Goal: Task Accomplishment & Management: Manage account settings

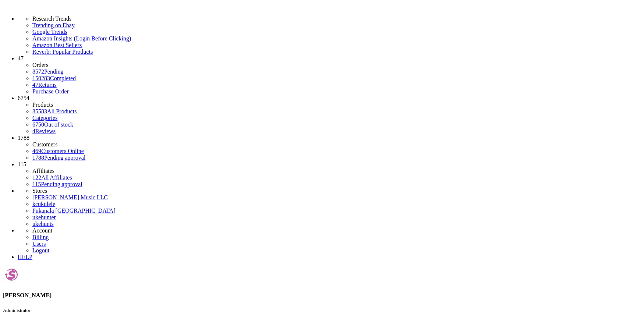
type input "a"
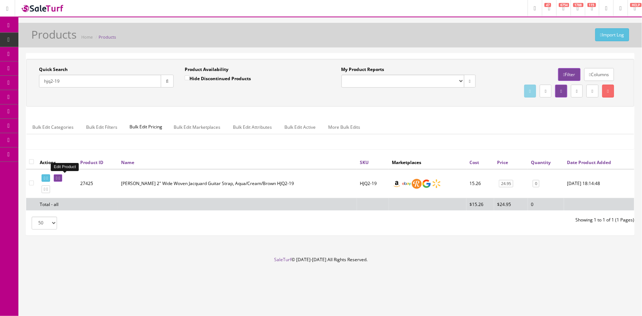
type input "hjq2-19"
click at [62, 180] on link at bounding box center [58, 178] width 8 height 8
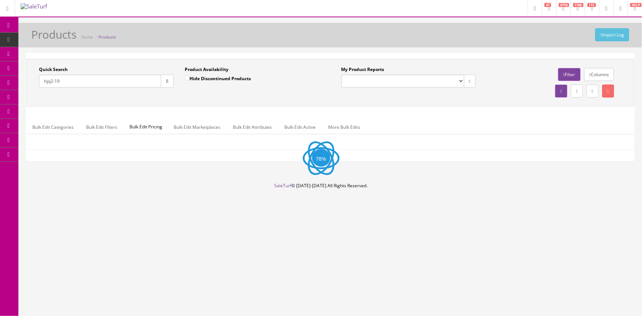
click at [73, 80] on input "hjq2-19" at bounding box center [100, 81] width 122 height 13
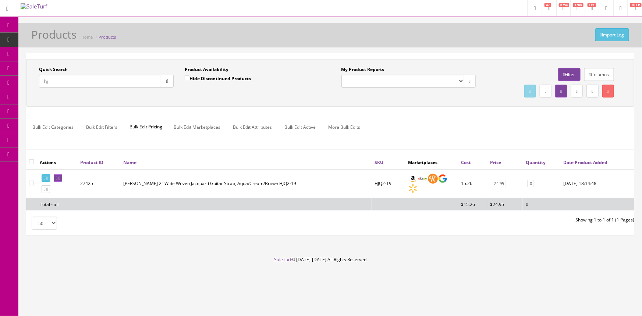
type input "h"
type input "rm-991"
click at [187, 77] on input "Hide Discontinued Products" at bounding box center [187, 77] width 5 height 5
checkbox input "false"
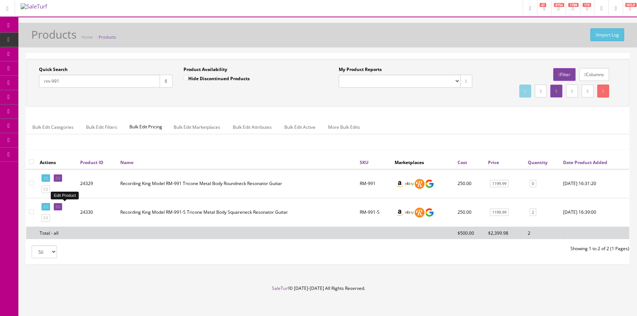
click at [62, 207] on link at bounding box center [58, 207] width 8 height 8
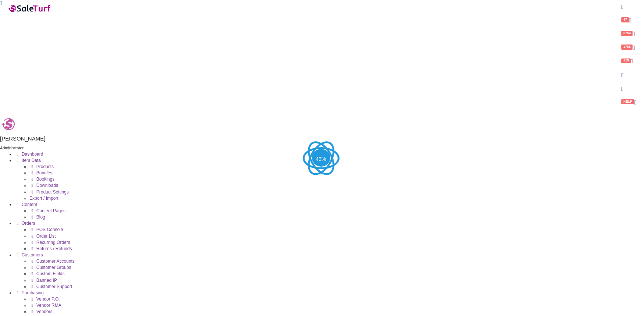
type input "r"
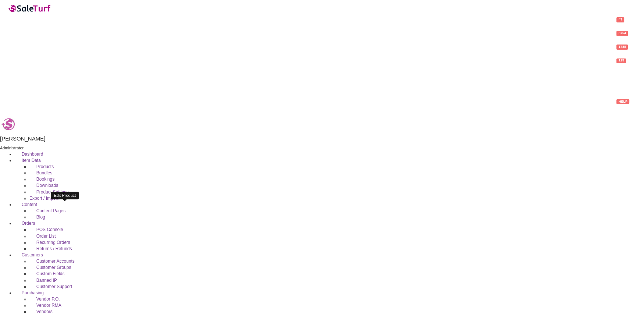
type input "floorcwh"
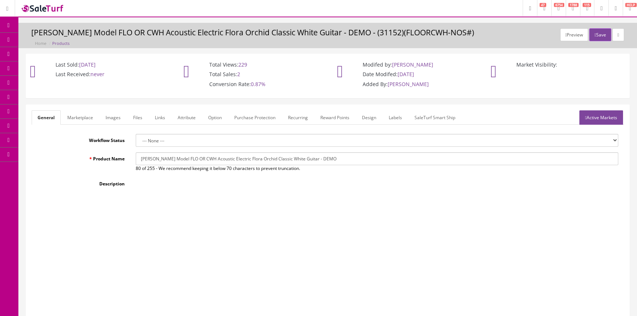
click at [116, 118] on link "Images" at bounding box center [113, 117] width 27 height 14
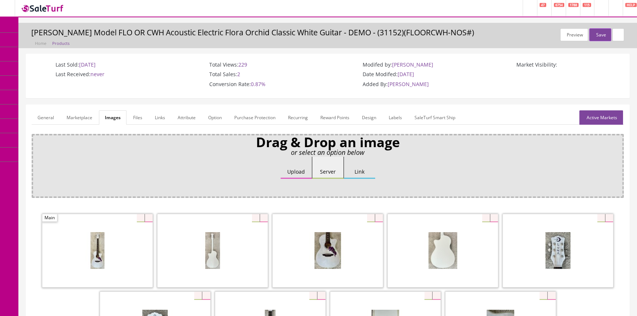
click at [50, 120] on link "General" at bounding box center [46, 117] width 28 height 14
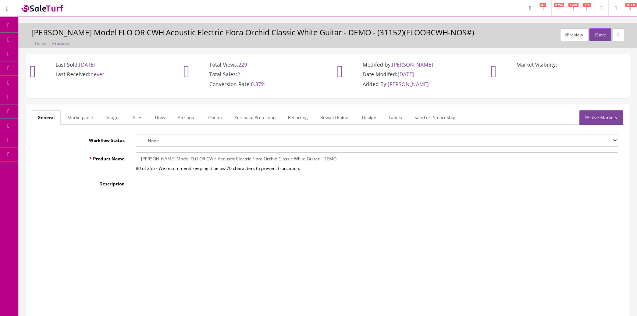
click at [60, 38] on span "Products" at bounding box center [53, 39] width 18 height 6
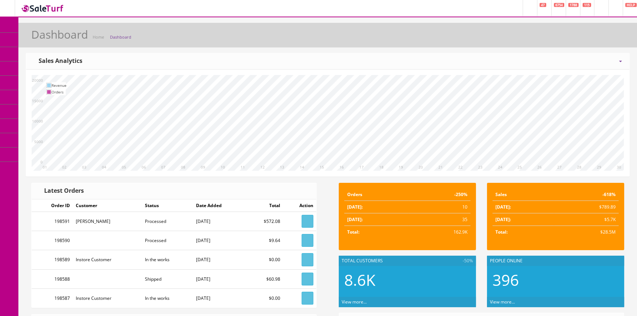
click at [72, 40] on link "Products" at bounding box center [56, 40] width 77 height 14
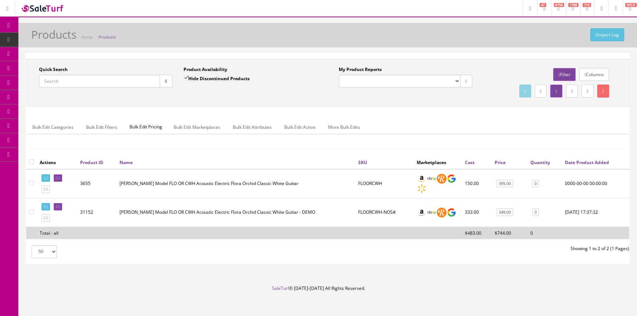
click at [68, 80] on input "Quick Search" at bounding box center [99, 81] width 121 height 13
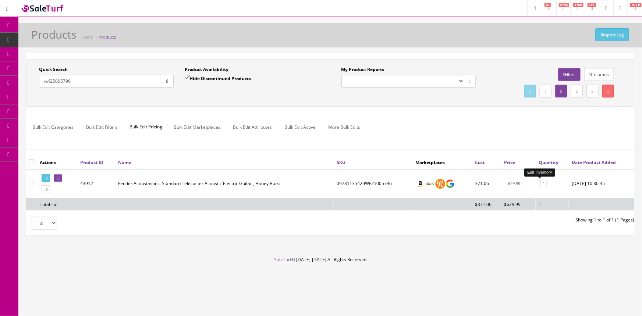
type input "iwf25005796"
click at [540, 184] on link "1" at bounding box center [543, 184] width 7 height 8
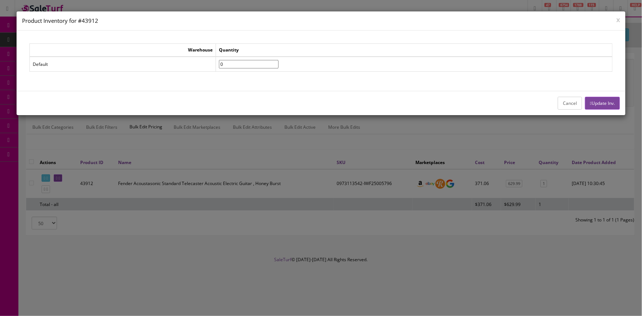
type input"] "0"
click at [278, 65] on input"] "0" at bounding box center [249, 64] width 60 height 8
click at [610, 100] on button "Update Inv." at bounding box center [602, 103] width 35 height 13
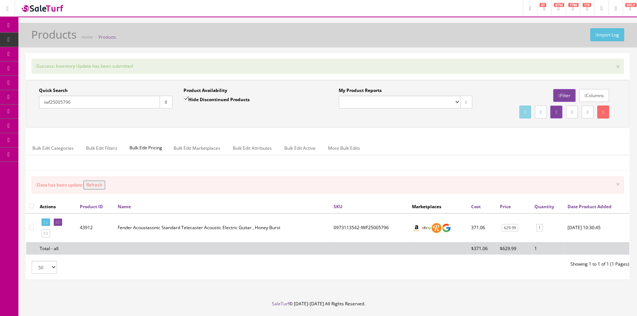
click at [100, 186] on button "Refresh" at bounding box center [95, 185] width 22 height 9
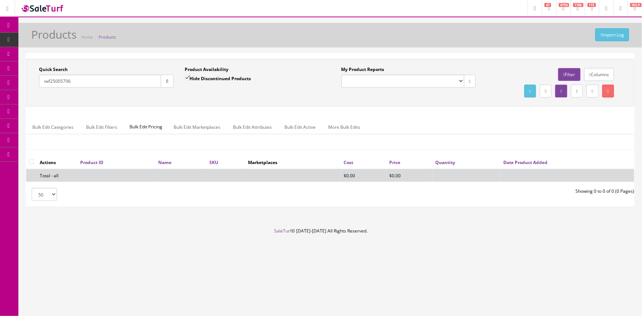
drag, startPoint x: 78, startPoint y: 79, endPoint x: 34, endPoint y: 86, distance: 44.3
click at [34, 86] on div "Quick Search iwf25005796 Date From" at bounding box center [106, 79] width 146 height 27
type input "a24020064"
click at [188, 75] on input "Hide Discontinued Products" at bounding box center [187, 77] width 5 height 5
checkbox input "false"
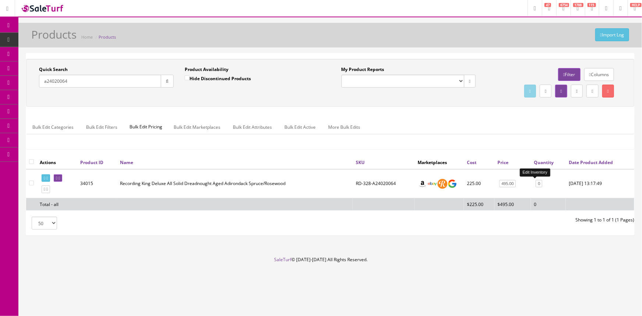
click at [536, 183] on link "0" at bounding box center [539, 184] width 7 height 8
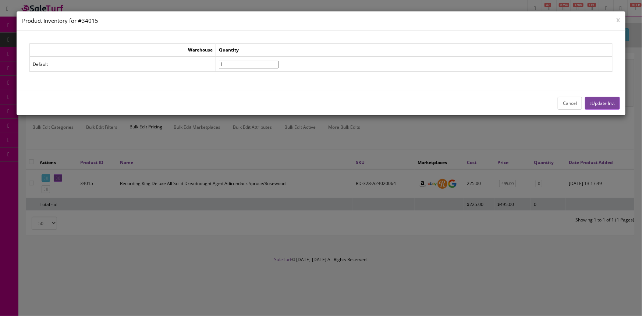
type input"] "1"
click at [278, 61] on input"] "1" at bounding box center [249, 64] width 60 height 8
click at [617, 104] on button "Update Inv." at bounding box center [602, 103] width 35 height 13
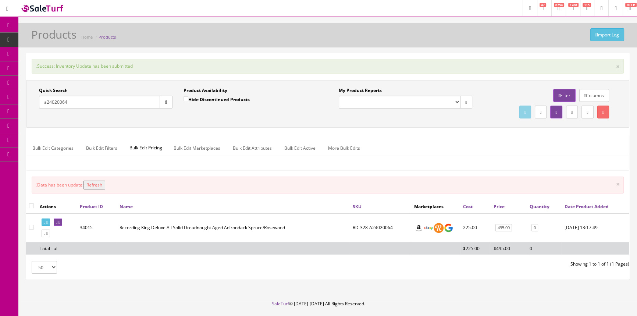
click at [105, 184] on button "Refresh" at bounding box center [95, 185] width 22 height 9
click at [60, 82] on span "Order List" at bounding box center [54, 82] width 20 height 6
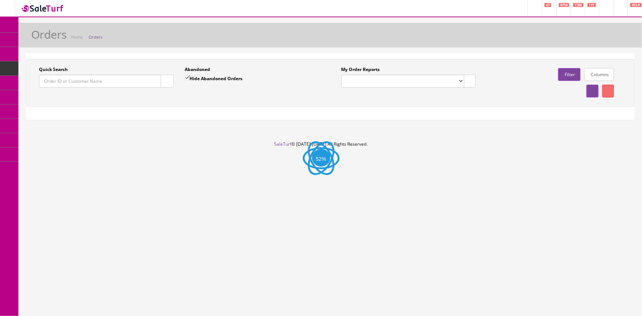
click at [66, 81] on input "Quick Search" at bounding box center [100, 81] width 122 height 13
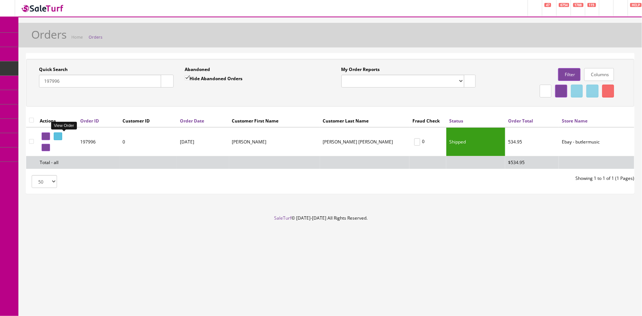
type input "197996"
click at [57, 136] on icon at bounding box center [56, 136] width 1 height 4
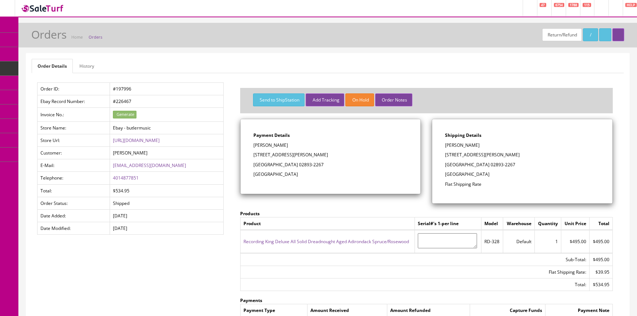
click at [92, 64] on link "History" at bounding box center [87, 66] width 26 height 14
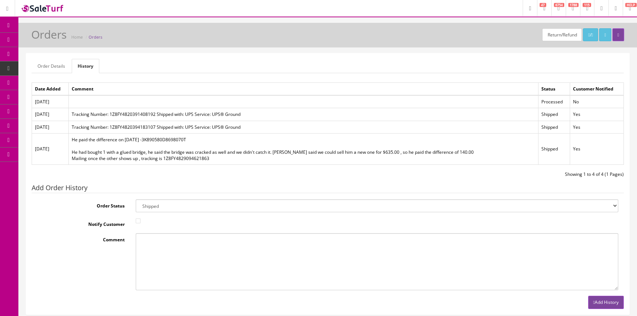
click at [177, 246] on textarea "Comment" at bounding box center [377, 261] width 483 height 57
type textarea "[DATE] He returned the RD-328-A24020064 and we sent him a new one that he paid …"
click at [608, 304] on button "Add History" at bounding box center [606, 302] width 36 height 13
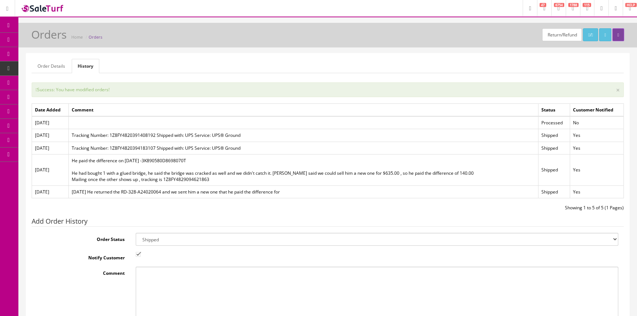
click at [7, 37] on icon at bounding box center [9, 40] width 8 height 6
click at [56, 38] on span "Products" at bounding box center [53, 39] width 18 height 6
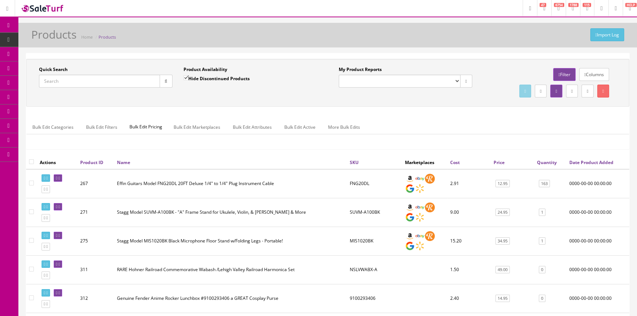
click at [137, 79] on input "Quick Search" at bounding box center [99, 81] width 121 height 13
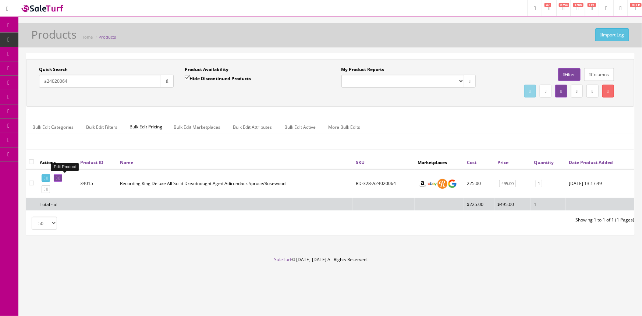
type input "a24020064"
click at [57, 177] on icon at bounding box center [56, 178] width 1 height 4
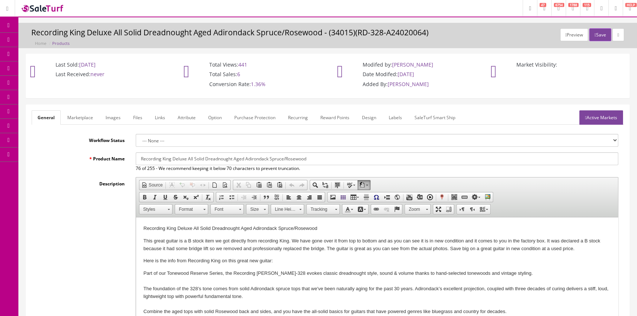
click at [397, 118] on link "Labels" at bounding box center [395, 117] width 25 height 14
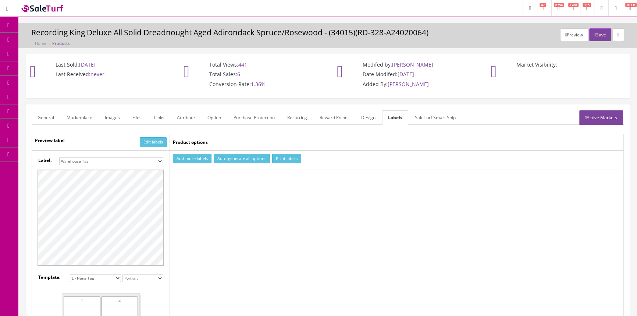
click at [152, 158] on select "Small Label 2 x 1 Label Shoe label 100 barcodes Dymo Label 2 X 1 Sticker Labels…" at bounding box center [111, 161] width 104 height 8
select select "16"
click at [59, 157] on select "Small Label 2 x 1 Label Shoe label 100 barcodes Dymo Label 2 X 1 Sticker Labels…" at bounding box center [111, 161] width 104 height 8
click at [194, 158] on button "Add more labels" at bounding box center [192, 159] width 39 height 10
type input "1"
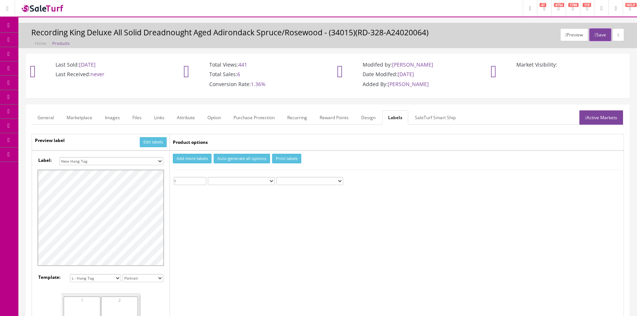
click at [204, 178] on input "1" at bounding box center [190, 181] width 33 height 8
click at [286, 158] on button "Print labels" at bounding box center [286, 159] width 29 height 10
click at [8, 24] on icon at bounding box center [9, 25] width 8 height 6
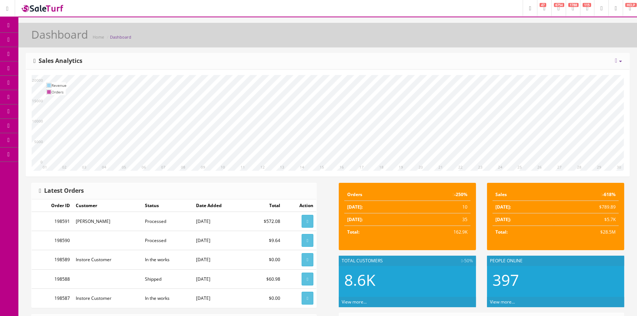
click at [76, 70] on link "POS Console" at bounding box center [56, 68] width 77 height 14
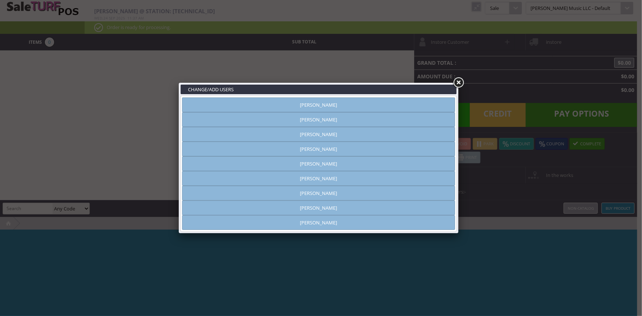
type input "[PERSON_NAME]"
click at [416, 105] on link "[PERSON_NAME]" at bounding box center [318, 104] width 273 height 15
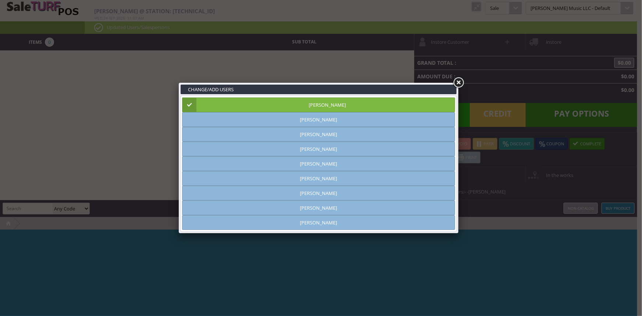
click at [457, 81] on link at bounding box center [458, 82] width 13 height 13
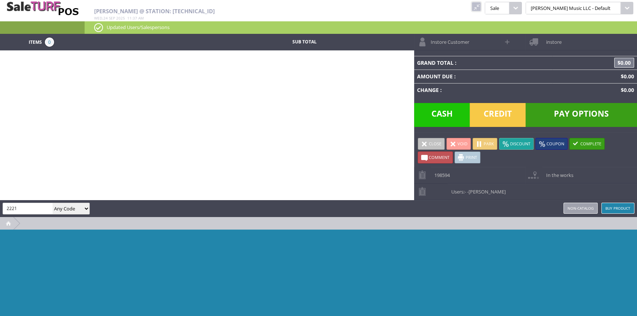
type input "2221"
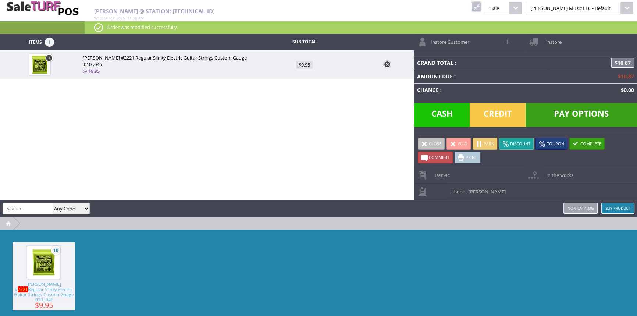
click at [481, 7] on link at bounding box center [477, 7] width 10 height 10
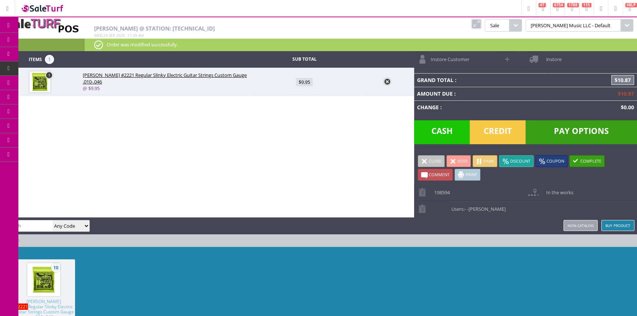
click at [481, 21] on link at bounding box center [477, 24] width 10 height 10
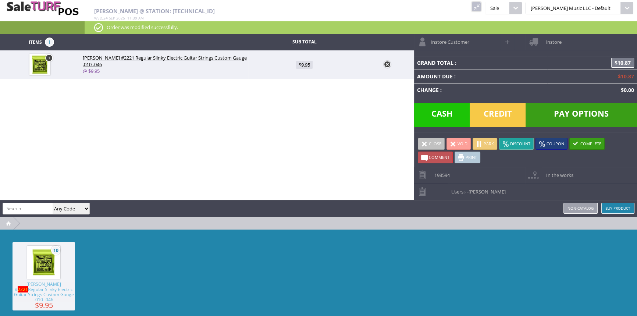
paste input "560PBX-C"
type input "560PBX-C"
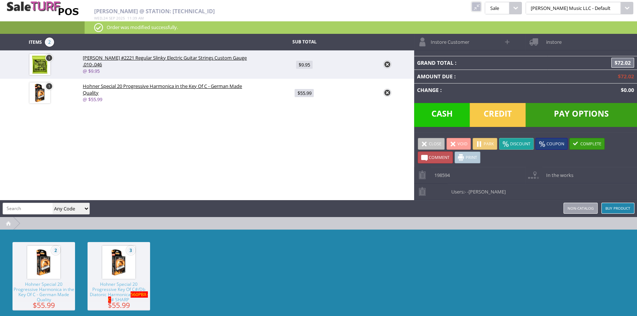
click at [497, 113] on span "Credit" at bounding box center [498, 115] width 56 height 24
click at [493, 112] on span "Credit" at bounding box center [498, 115] width 56 height 24
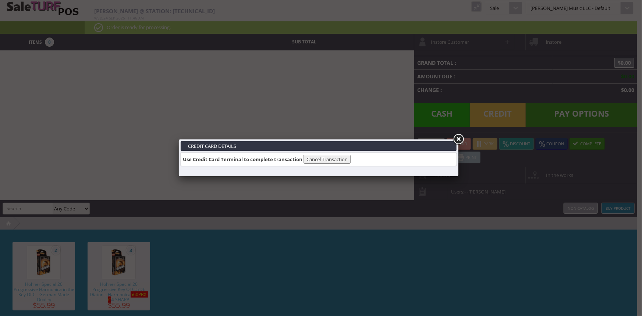
click at [461, 137] on link at bounding box center [458, 139] width 13 height 13
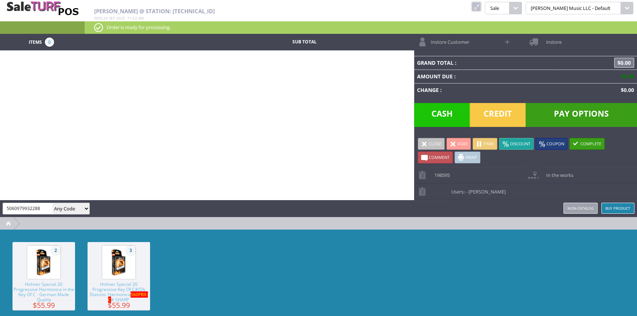
type input "5060979932288"
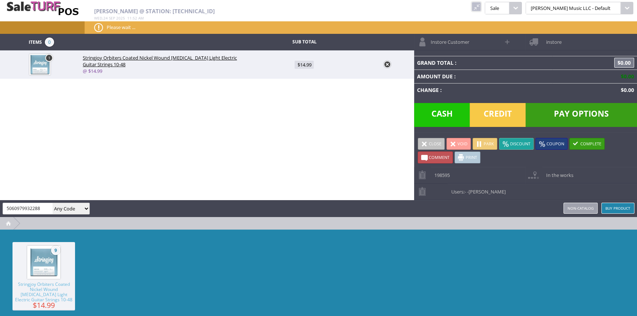
type input "5060979932288"
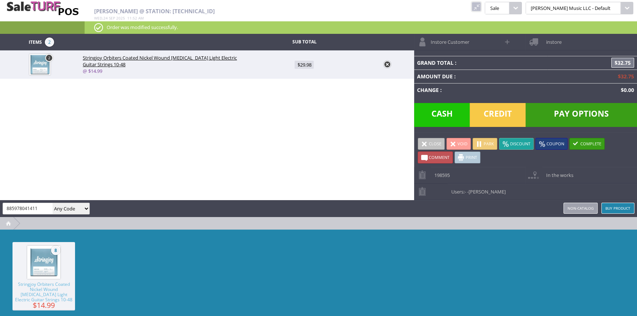
type input "885978041411"
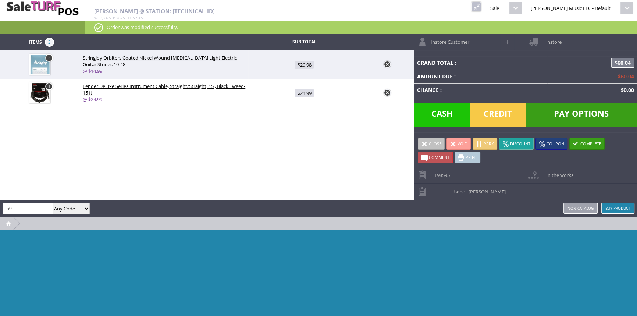
type input "a"
click at [34, 211] on input "search" at bounding box center [28, 208] width 50 height 11
paste input "Non-Catalog-a009"
type input "Non-Catalog-a009"
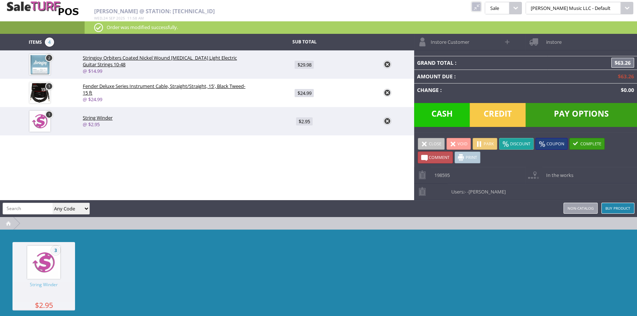
click at [508, 110] on span "Credit" at bounding box center [498, 115] width 56 height 24
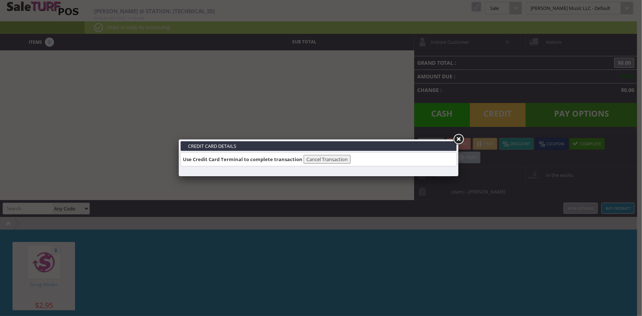
click at [459, 138] on link at bounding box center [458, 139] width 13 height 13
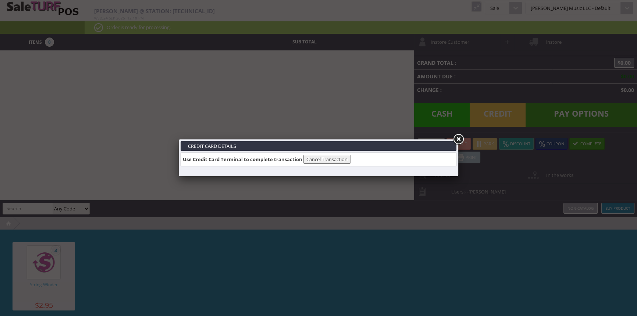
click at [458, 138] on link at bounding box center [458, 139] width 13 height 13
click at [458, 137] on link at bounding box center [458, 139] width 13 height 13
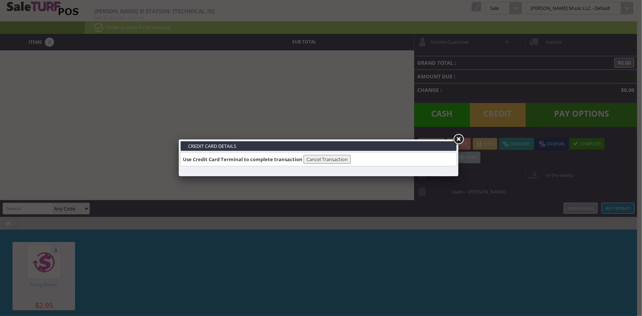
click at [458, 140] on link at bounding box center [458, 139] width 13 height 13
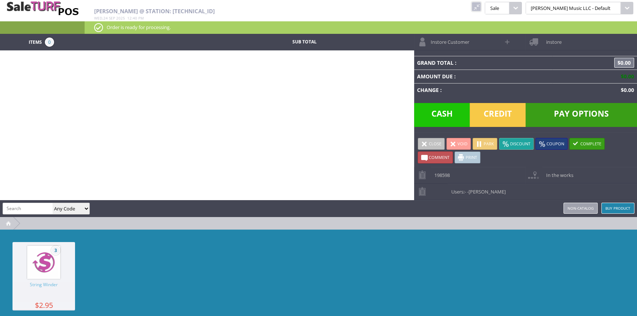
click at [481, 6] on link at bounding box center [477, 7] width 10 height 10
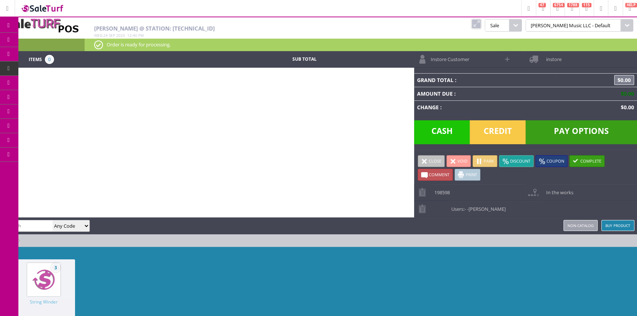
click at [53, 68] on span "POS Console" at bounding box center [61, 68] width 28 height 7
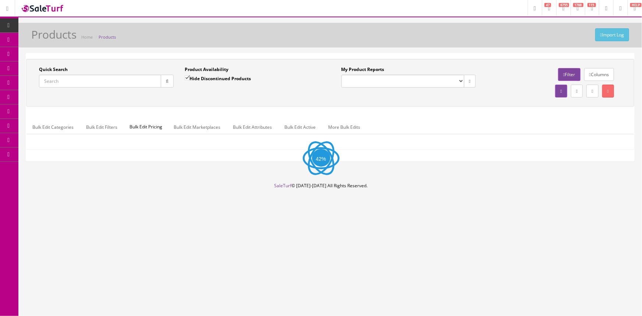
click at [93, 81] on input "Quick Search" at bounding box center [100, 81] width 122 height 13
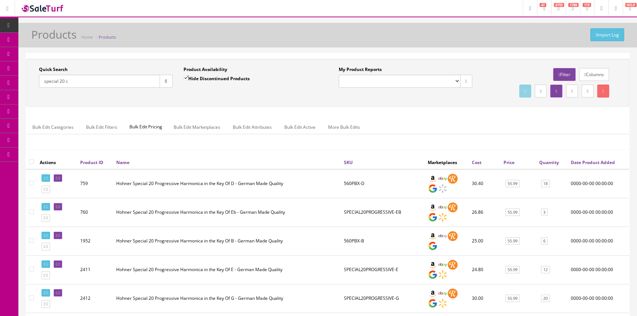
type input "special 20 c"
click at [186, 75] on input "Hide Discontinued Products" at bounding box center [186, 77] width 5 height 5
checkbox input "false"
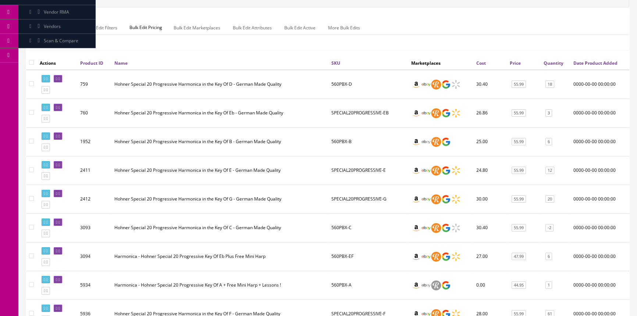
scroll to position [100, 0]
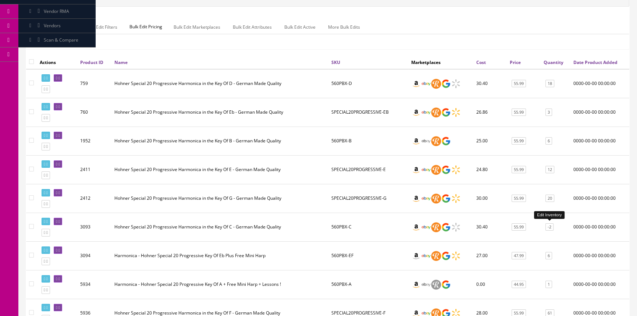
click at [550, 224] on link "-2" at bounding box center [550, 227] width 8 height 8
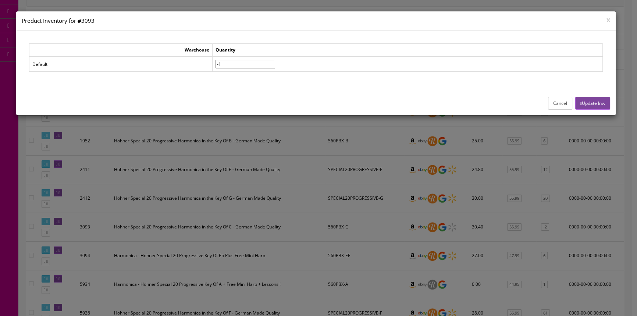
click at [275, 61] on input"] "-1" at bounding box center [246, 64] width 60 height 8
click at [275, 61] on input"] "0" at bounding box center [246, 64] width 60 height 8
click at [275, 61] on input"] "1" at bounding box center [246, 64] width 60 height 8
type input"] "2"
click at [275, 61] on input"] "2" at bounding box center [246, 64] width 60 height 8
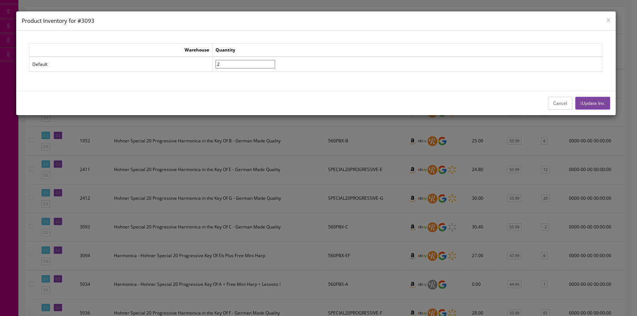
click at [595, 101] on button "Update Inv." at bounding box center [592, 103] width 35 height 13
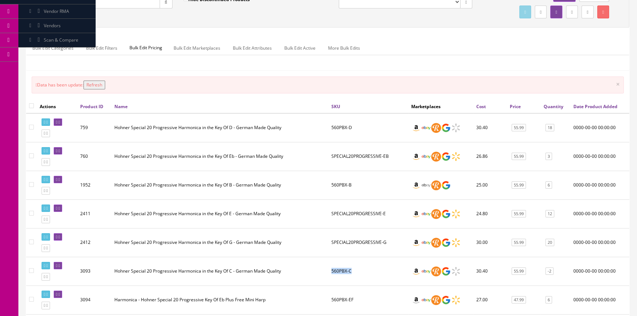
drag, startPoint x: 331, startPoint y: 270, endPoint x: 354, endPoint y: 269, distance: 22.5
click at [354, 269] on td "560PBX-C" at bounding box center [369, 271] width 80 height 29
copy td "560PBX-C"
click at [92, 85] on button "Refresh" at bounding box center [95, 85] width 22 height 9
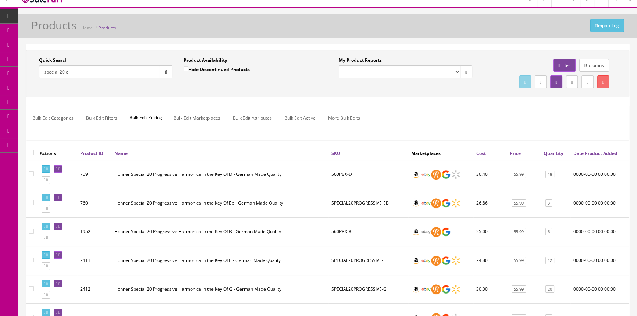
scroll to position [0, 0]
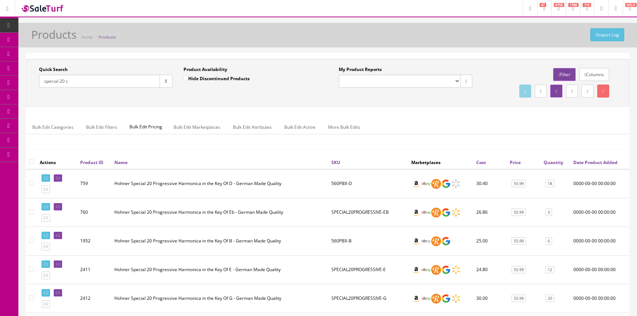
drag, startPoint x: 70, startPoint y: 83, endPoint x: 36, endPoint y: 90, distance: 33.9
click at [36, 90] on div "Quick Search special 20 c Date From" at bounding box center [105, 79] width 145 height 27
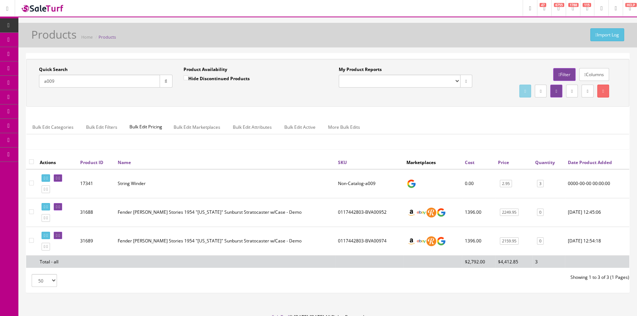
type input "a009"
drag, startPoint x: 338, startPoint y: 182, endPoint x: 375, endPoint y: 188, distance: 37.2
click at [375, 188] on td "Non-Catalog-a009" at bounding box center [369, 183] width 68 height 29
copy td "Non-Catalog-a009"
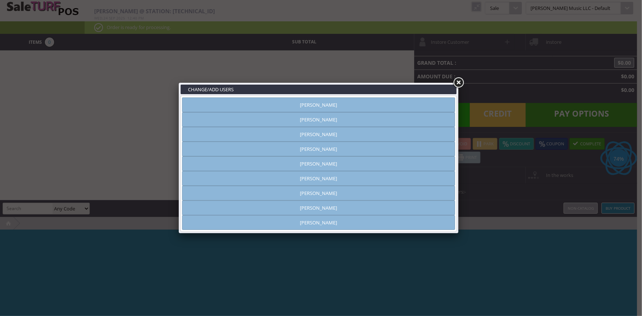
type input "[PERSON_NAME]"
click at [287, 106] on link "[PERSON_NAME]" at bounding box center [318, 104] width 273 height 15
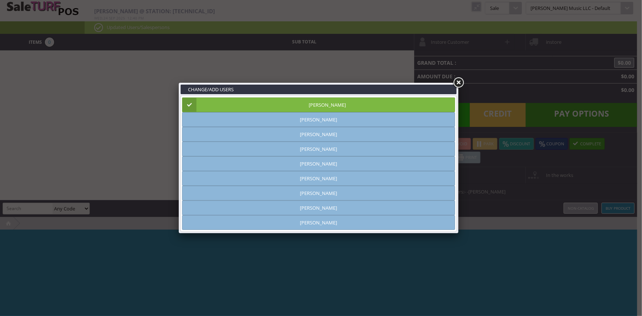
click at [457, 82] on link at bounding box center [458, 82] width 13 height 13
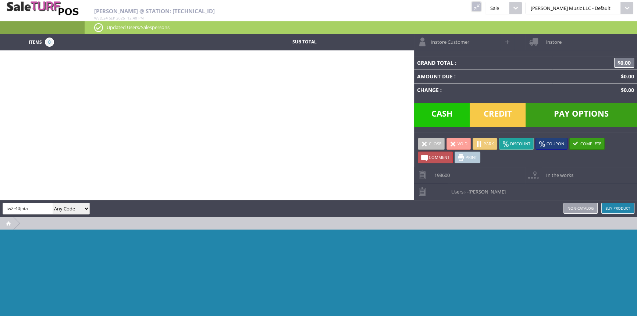
click at [10, 206] on input "iw2-40jnta" at bounding box center [28, 208] width 50 height 11
type input "iw-2-40jnta"
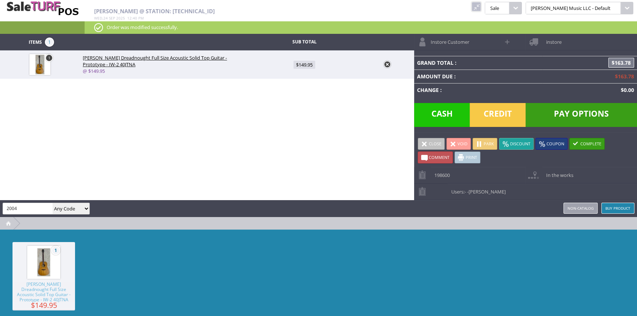
type input "2004"
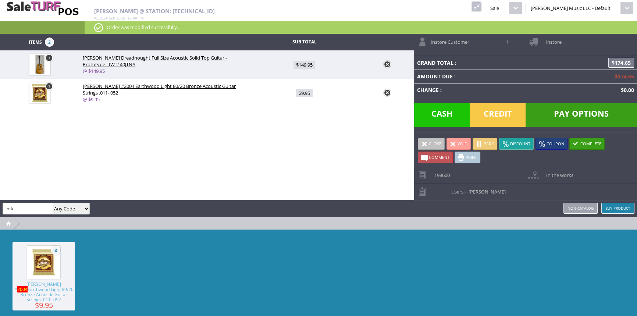
type input "n-6"
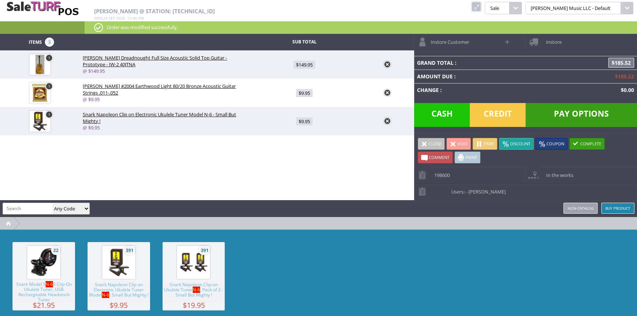
click at [615, 207] on link "Buy Product" at bounding box center [618, 208] width 33 height 11
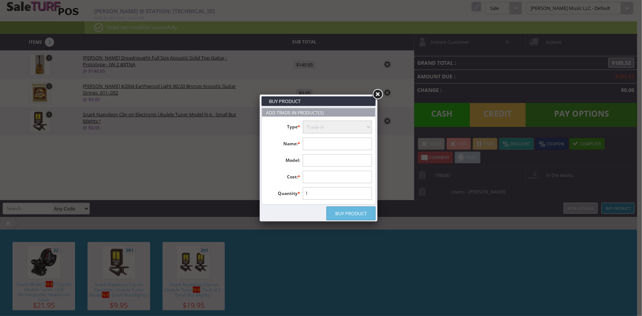
click at [320, 144] on input "text" at bounding box center [338, 144] width 70 height 13
type input "[PERSON_NAME]"
type input "wd40sce"
click at [354, 177] on input "text" at bounding box center [338, 177] width 70 height 13
type input "185.52"
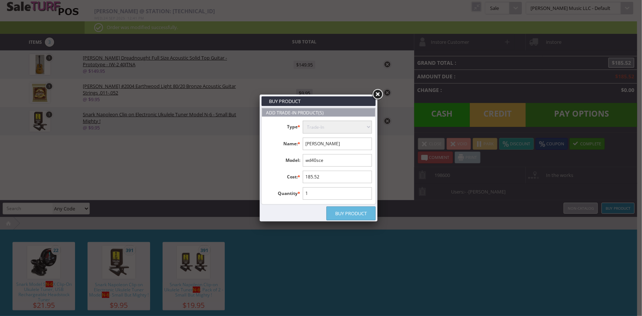
click at [360, 214] on link "Buy Product" at bounding box center [350, 213] width 49 height 14
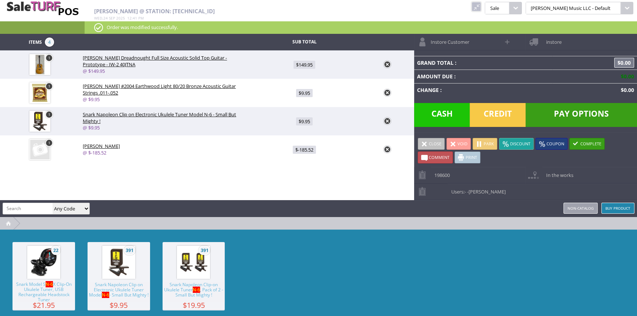
click at [508, 40] on span at bounding box center [508, 42] width 8 height 8
select select "6"
select select "1"
select select "6"
select select "1"
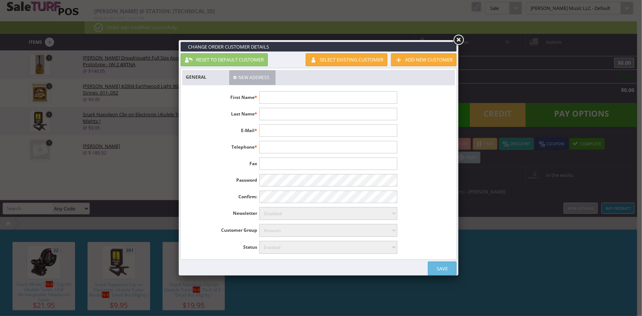
click at [277, 96] on input "text" at bounding box center [328, 97] width 138 height 13
type input "[PERSON_NAME]"
type input "Cousts"
click at [289, 99] on input "[PERSON_NAME]" at bounding box center [328, 97] width 138 height 13
type input "[PERSON_NAME]"
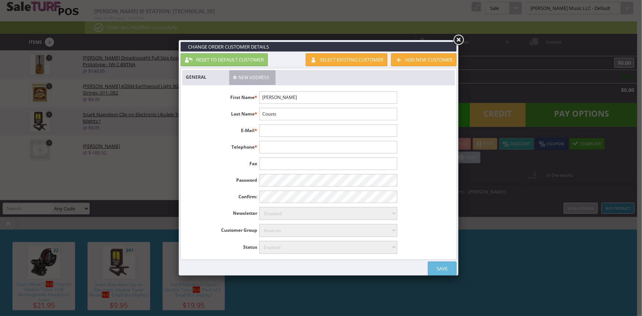
click at [444, 263] on link "Save" at bounding box center [442, 269] width 29 height 14
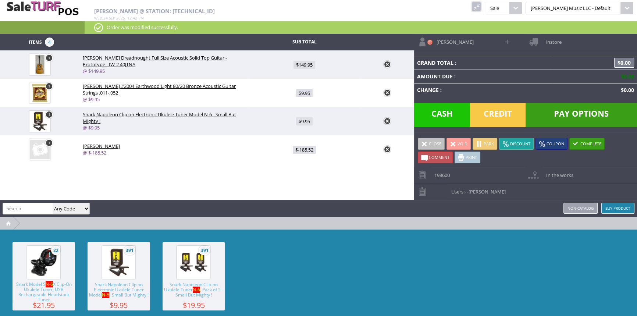
click at [566, 115] on span "Pay Options" at bounding box center [581, 115] width 111 height 24
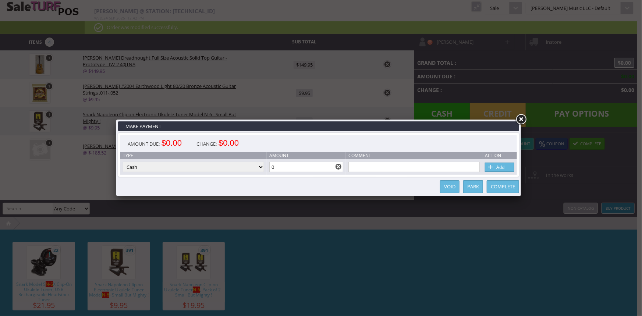
click at [502, 189] on link "Complete" at bounding box center [503, 186] width 32 height 13
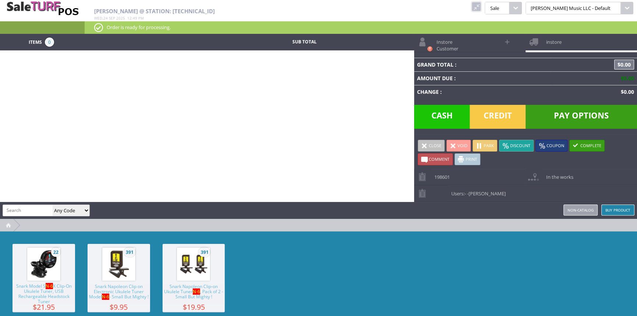
click at [33, 210] on input "search" at bounding box center [28, 210] width 50 height 11
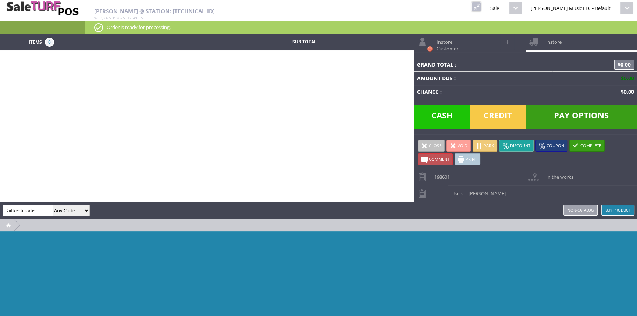
type input "Giftcertificate"
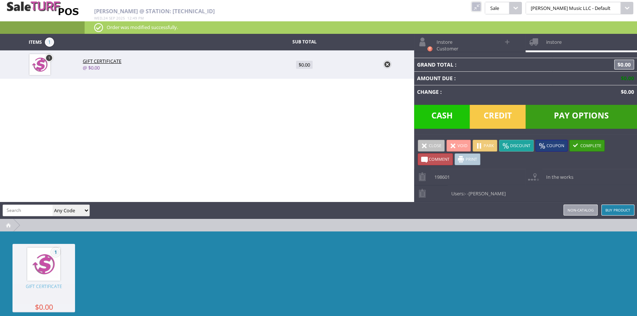
click at [308, 66] on span "$0.00" at bounding box center [304, 65] width 17 height 8
type input "0"
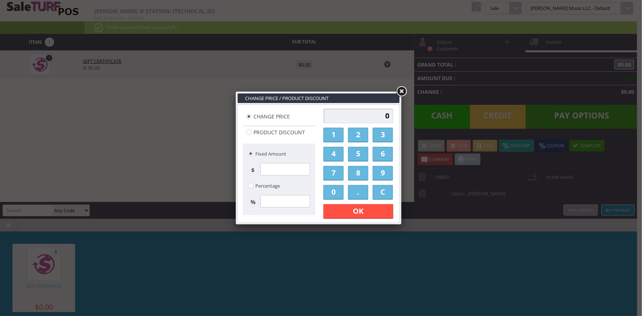
click at [343, 118] on input "0" at bounding box center [358, 116] width 70 height 15
type input "50"
click at [365, 214] on link "OK" at bounding box center [358, 211] width 70 height 15
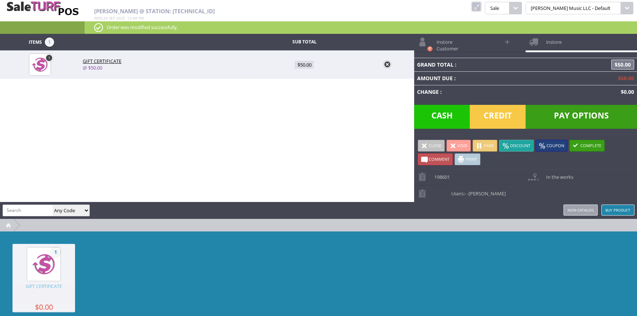
click at [387, 63] on link at bounding box center [387, 64] width 7 height 7
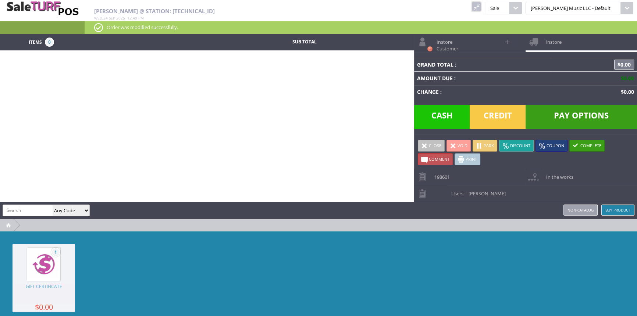
click at [374, 111] on div "Items 0 Sub Total Instore Customer instore Grand Total : $0.00 Amount Due : $0.…" at bounding box center [318, 188] width 637 height 308
click at [481, 5] on link at bounding box center [477, 7] width 10 height 10
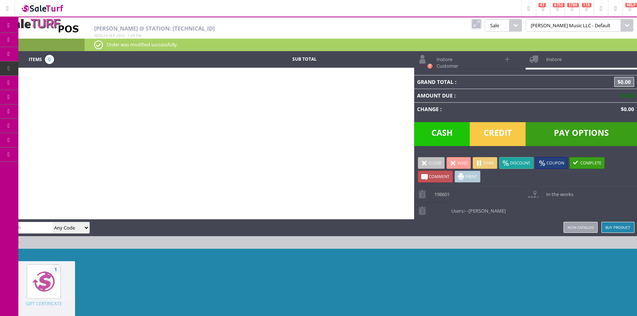
click at [43, 42] on icon at bounding box center [39, 40] width 8 height 6
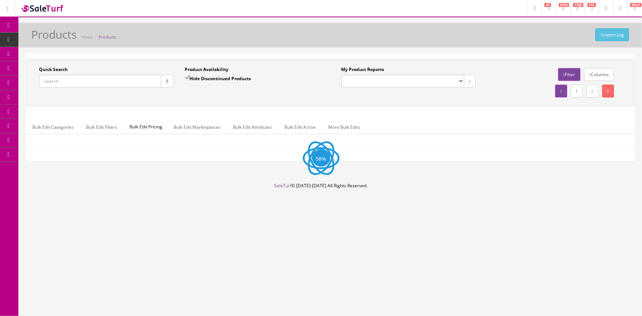
click at [85, 82] on input "Quick Search" at bounding box center [100, 81] width 122 height 13
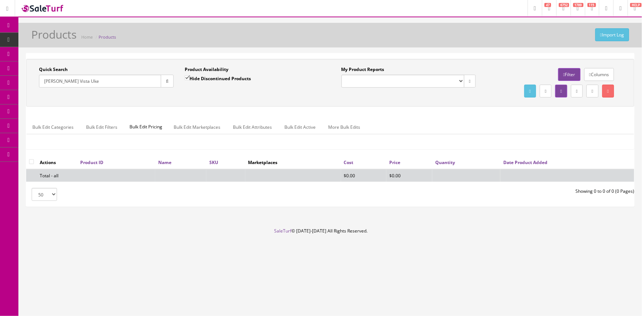
type input "[PERSON_NAME] Vista Uke"
click at [218, 80] on label "Hide Discontinued Products" at bounding box center [218, 78] width 66 height 7
click at [189, 80] on input "Hide Discontinued Products" at bounding box center [187, 77] width 5 height 5
checkbox input "false"
drag, startPoint x: 65, startPoint y: 78, endPoint x: 93, endPoint y: 82, distance: 27.9
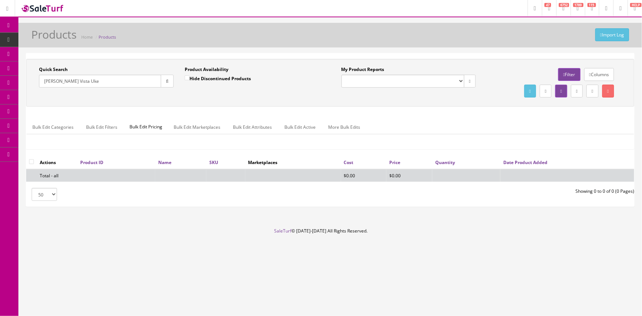
click at [93, 82] on input "Luna Vista Uke" at bounding box center [100, 81] width 122 height 13
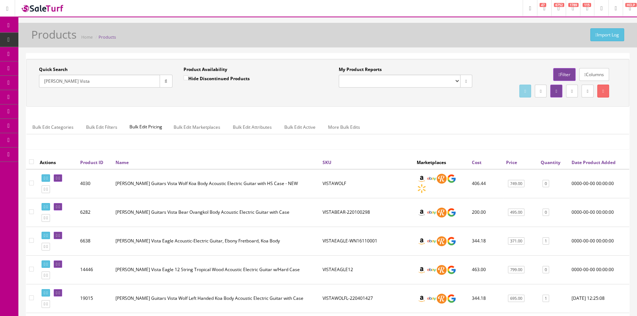
type input "Luna Vista"
click at [227, 79] on label "Hide Discontinued Products" at bounding box center [217, 78] width 66 height 7
click at [188, 79] on input "Hide Discontinued Products" at bounding box center [186, 77] width 5 height 5
checkbox input "true"
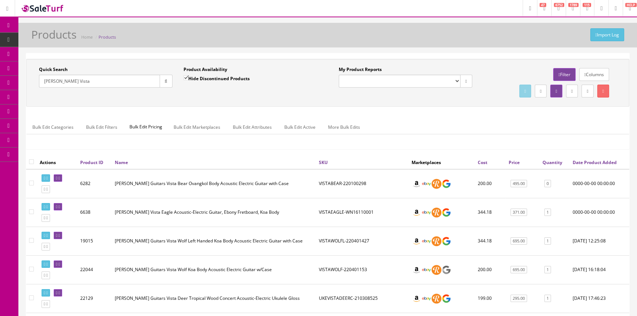
click at [100, 83] on input "Luna Vista" at bounding box center [99, 81] width 121 height 13
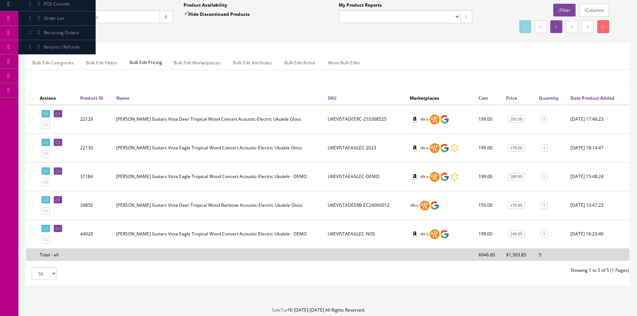
scroll to position [67, 0]
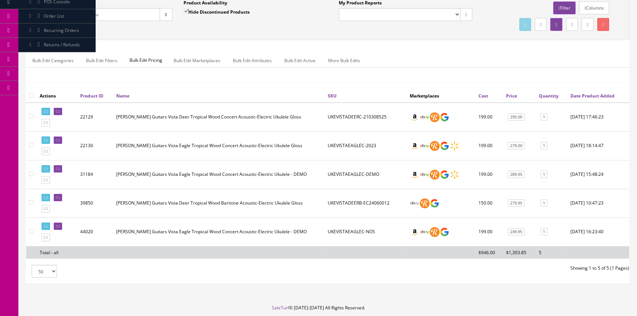
click at [291, 78] on div "Bulk Edit Categories Bulk Edit Filters Bulk Edit Pricing Bulk Edit Marketplaces…" at bounding box center [327, 65] width 603 height 35
click at [47, 14] on input "Luna Vista uku" at bounding box center [99, 14] width 121 height 13
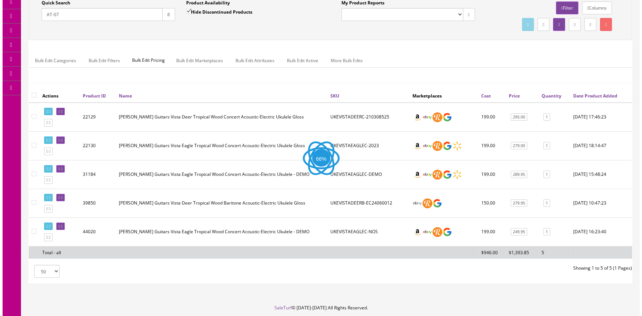
scroll to position [0, 0]
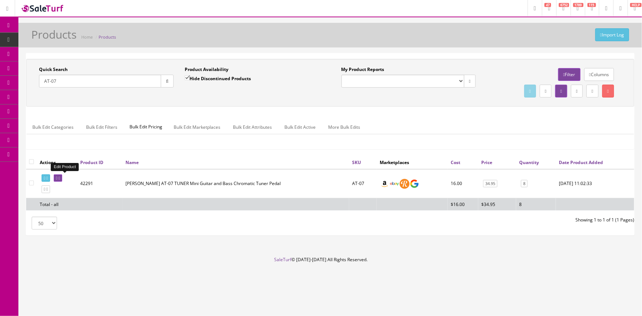
type input "AT-07"
click at [62, 176] on link at bounding box center [58, 178] width 8 height 8
click at [179, 53] on div "Quick Search AT-07 Date From Product Availability Hide Discontinued Products Da…" at bounding box center [330, 144] width 608 height 182
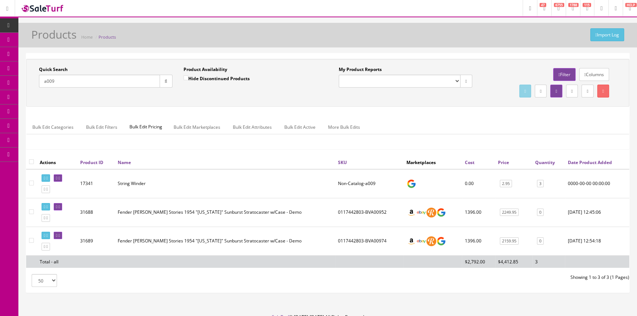
click at [227, 52] on div "Import Log Products Home Products Quick Search a009 Date From Product Availabil…" at bounding box center [327, 168] width 619 height 291
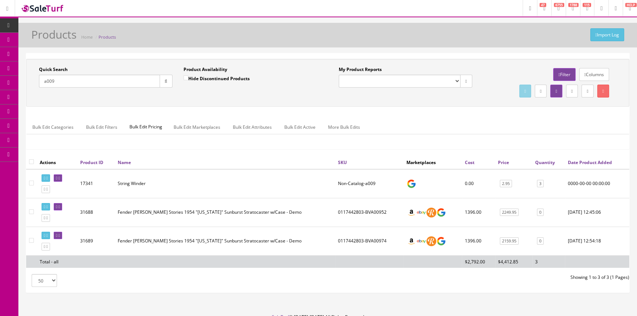
click at [141, 82] on input "a009" at bounding box center [99, 81] width 121 height 13
click at [64, 84] on span "Order List" at bounding box center [54, 82] width 20 height 6
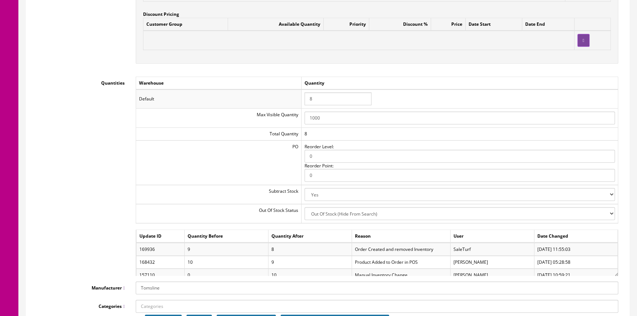
scroll to position [802, 0]
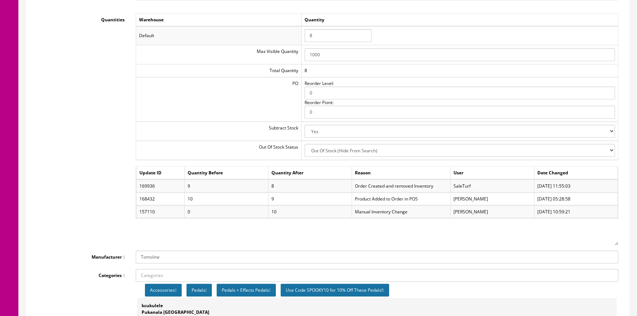
drag, startPoint x: 613, startPoint y: 207, endPoint x: 610, endPoint y: 240, distance: 32.5
click at [610, 240] on div "Update ID Quantity Before Quantity After Reason User Date Changed 169936 9 8 Or…" at bounding box center [377, 205] width 483 height 79
click at [88, 48] on div "Quantities Warehouse Quantity Default 8 Max Visible Quantity 1000 Total Quantit…" at bounding box center [328, 129] width 592 height 232
click at [85, 42] on div "Quantities Warehouse Quantity Default 8 Max Visible Quantity 1000 Total Quantit…" at bounding box center [328, 129] width 592 height 232
click at [131, 98] on div "Warehouse Quantity Default 8 Max Visible Quantity 1000 Total Quantity 8 PO Reor…" at bounding box center [377, 129] width 494 height 232
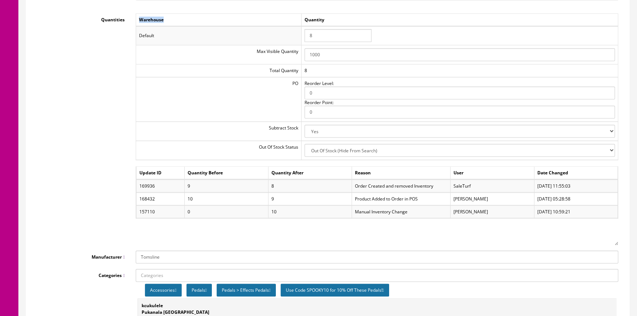
click at [130, 98] on div "Warehouse Quantity Default 8 Max Visible Quantity 1000 Total Quantity 8 PO Reor…" at bounding box center [377, 129] width 494 height 232
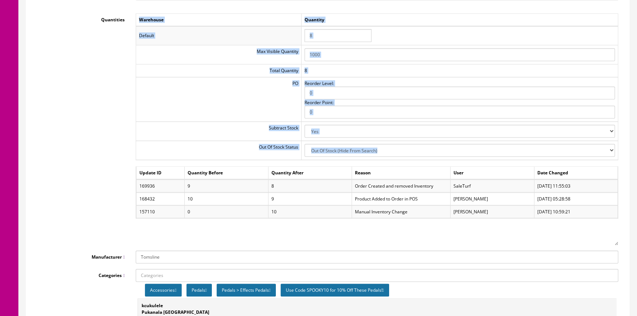
click at [130, 98] on div "Warehouse Quantity Default 8 Max Visible Quantity 1000 Total Quantity 8 PO Reor…" at bounding box center [377, 129] width 494 height 232
click at [116, 100] on div "Quantities Warehouse Quantity Default 8 Max Visible Quantity 1000 Total Quantit…" at bounding box center [328, 129] width 592 height 232
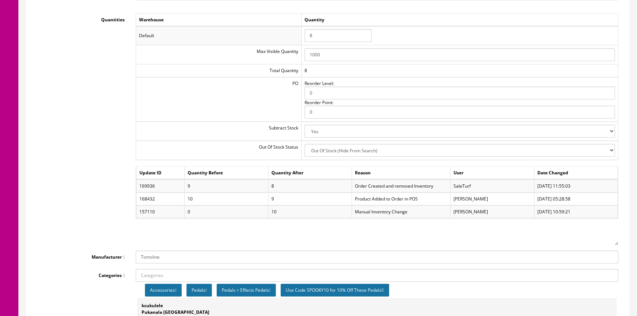
click at [123, 89] on div "Quantities Warehouse Quantity Default 8 Max Visible Quantity 1000 Total Quantit…" at bounding box center [328, 129] width 592 height 232
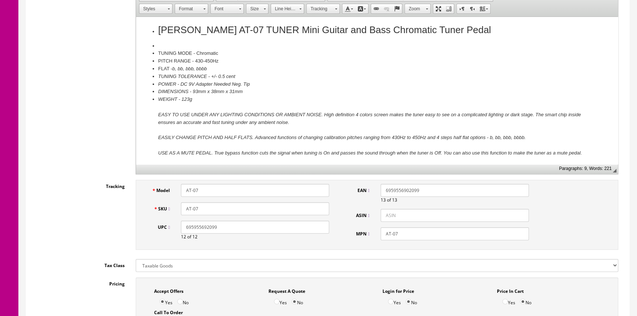
scroll to position [0, 0]
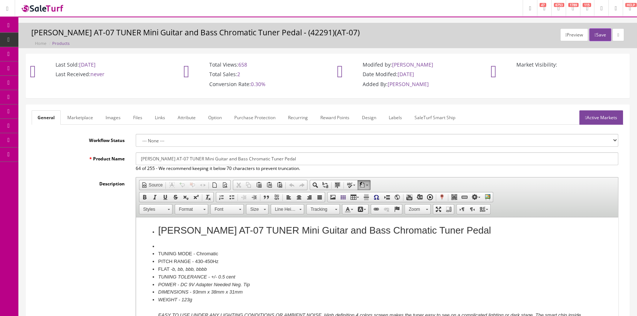
click at [110, 121] on link "Images" at bounding box center [113, 117] width 27 height 14
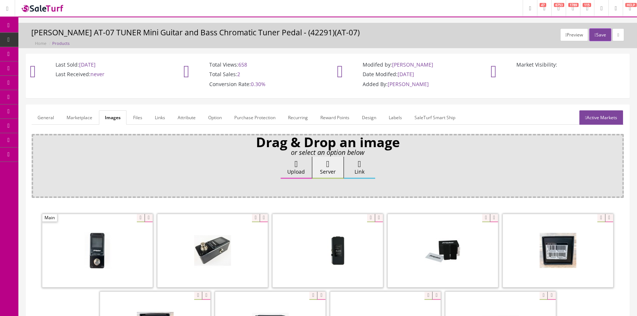
scroll to position [141, 0]
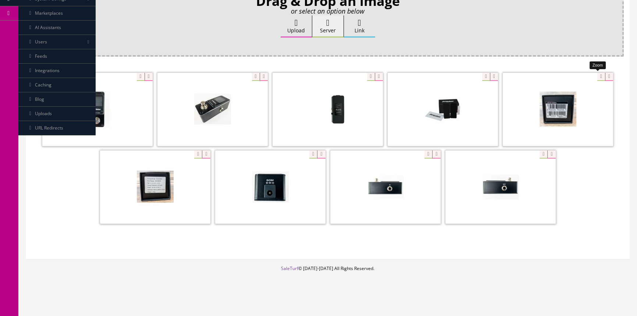
click at [599, 75] on div at bounding box center [558, 109] width 110 height 74
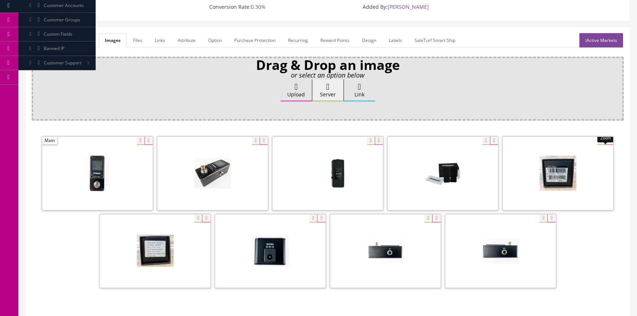
scroll to position [0, 0]
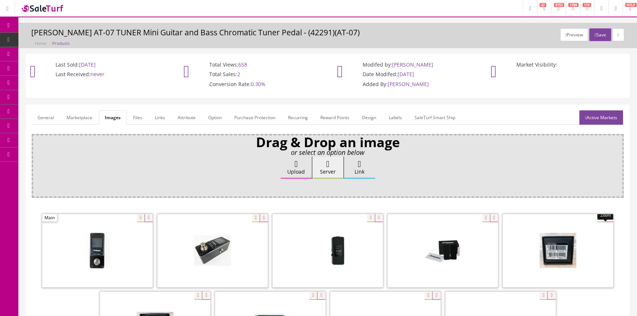
click at [234, 129] on form "General Marketplace Images Files Links Attribute Option Purchase Protection Rec…" at bounding box center [328, 252] width 592 height 284
click at [235, 129] on form "General Marketplace Images Files Links Attribute Option Purchase Protection Rec…" at bounding box center [328, 252] width 592 height 284
click at [237, 129] on form "General Marketplace Images Files Links Attribute Option Purchase Protection Rec…" at bounding box center [328, 252] width 592 height 284
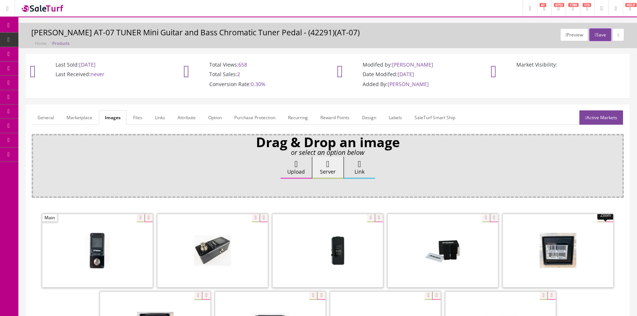
click at [237, 129] on form "General Marketplace Images Files Links Attribute Option Purchase Protection Rec…" at bounding box center [328, 252] width 592 height 284
click at [269, 146] on p "Drag & Drop an image" at bounding box center [328, 142] width 582 height 7
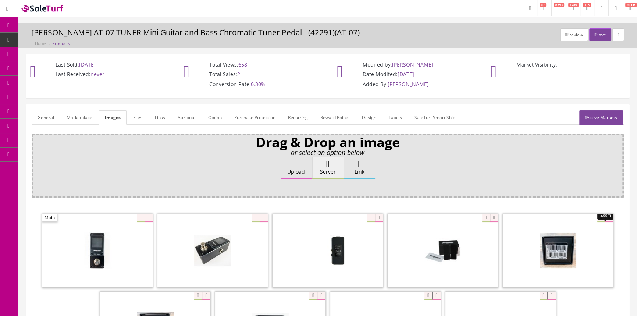
click at [269, 146] on p "Drag & Drop an image" at bounding box center [328, 142] width 582 height 7
click at [239, 133] on form "General Marketplace Images Files Links Attribute Option Purchase Protection Rec…" at bounding box center [328, 252] width 592 height 284
click at [240, 135] on div "Drag & Drop an image or select an option below Upload Server Link Ok WM Left To…" at bounding box center [328, 166] width 592 height 64
click at [248, 99] on div "Last Sold: 08/28/2025 Last Received: never Total Views: 658 Total Sales: 2 Conv…" at bounding box center [327, 79] width 615 height 51
click at [248, 100] on div "Last Sold: 08/28/2025 Last Received: never Total Views: 658 Total Sales: 2 Conv…" at bounding box center [327, 79] width 615 height 51
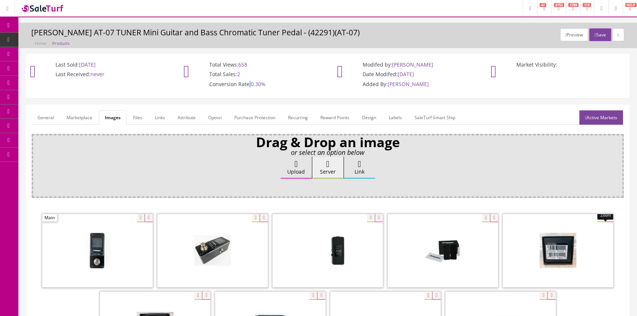
click at [248, 101] on div "Last Sold: 08/28/2025 Last Received: never Total Views: 658 Total Sales: 2 Conv…" at bounding box center [327, 79] width 615 height 51
click at [247, 100] on div "Last Sold: 08/28/2025 Last Received: never Total Views: 658 Total Sales: 2 Conv…" at bounding box center [327, 79] width 615 height 51
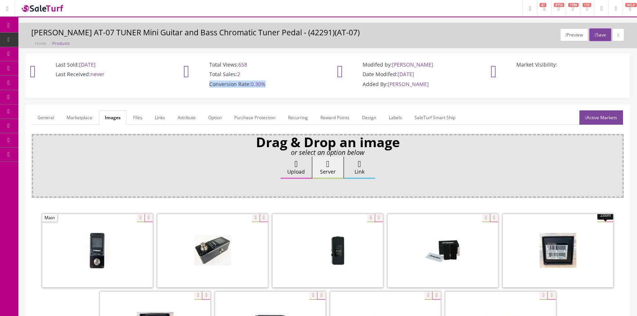
click at [247, 100] on div "Last Sold: 08/28/2025 Last Received: never Total Views: 658 Total Sales: 2 Conv…" at bounding box center [327, 79] width 615 height 51
click at [269, 84] on p "Conversion Rate: 0.30%" at bounding box center [251, 84] width 128 height 7
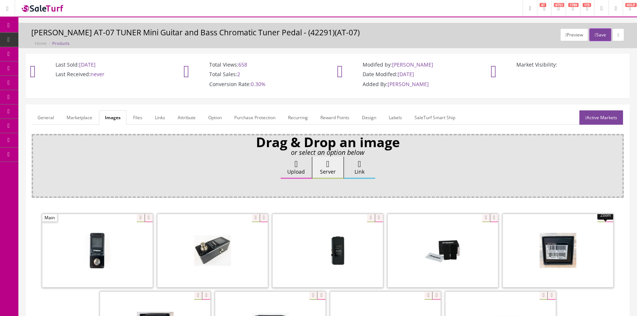
click at [269, 84] on p "Conversion Rate: 0.30%" at bounding box center [251, 84] width 128 height 7
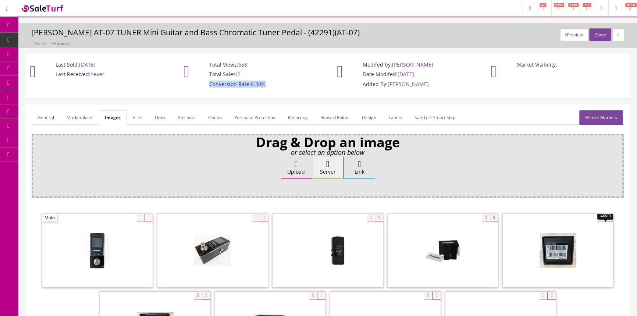
click at [269, 84] on p "Conversion Rate: 0.30%" at bounding box center [251, 84] width 128 height 7
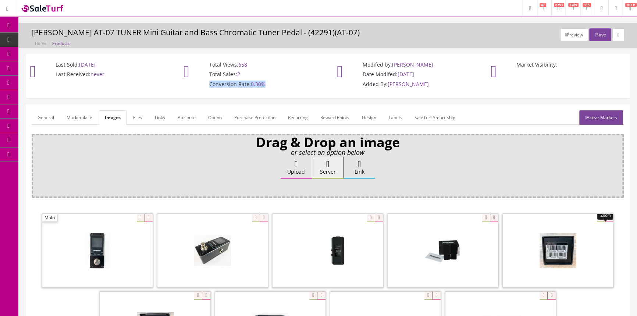
click at [269, 84] on p "Conversion Rate: 0.30%" at bounding box center [251, 84] width 128 height 7
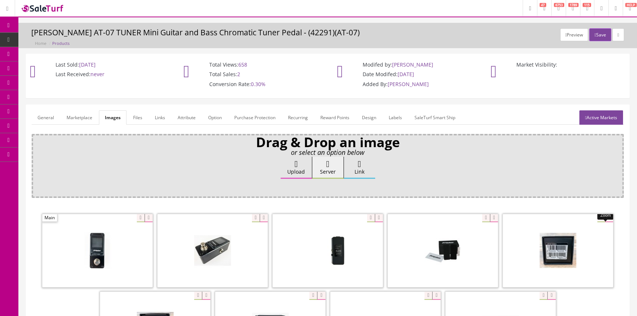
click at [269, 84] on p "Conversion Rate: 0.30%" at bounding box center [251, 84] width 128 height 7
click at [254, 84] on span "0.30%" at bounding box center [258, 84] width 15 height 7
click at [261, 84] on span "0.30%" at bounding box center [258, 84] width 15 height 7
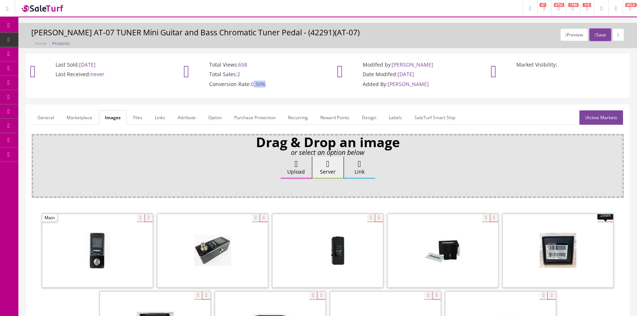
click at [261, 82] on span "0.30%" at bounding box center [258, 84] width 15 height 7
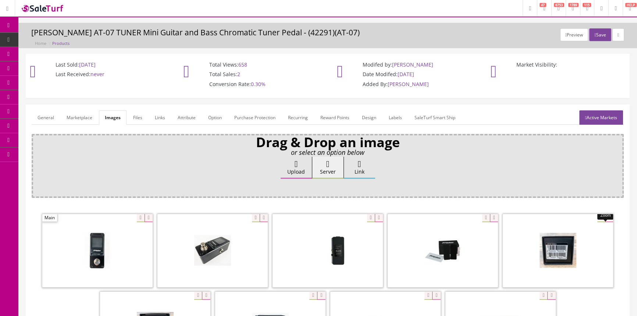
click at [261, 82] on span "0.30%" at bounding box center [258, 84] width 15 height 7
click at [262, 82] on span "0.30%" at bounding box center [258, 84] width 15 height 7
click at [300, 36] on h3 "Tom'sline AT-07 TUNER Mini Guitar and Bass Chromatic Tuner Pedal - (42291)(AT-0…" at bounding box center [327, 32] width 593 height 8
click at [313, 33] on h3 "Tom'sline AT-07 TUNER Mini Guitar and Bass Chromatic Tuner Pedal - (42291)(AT-0…" at bounding box center [327, 32] width 593 height 8
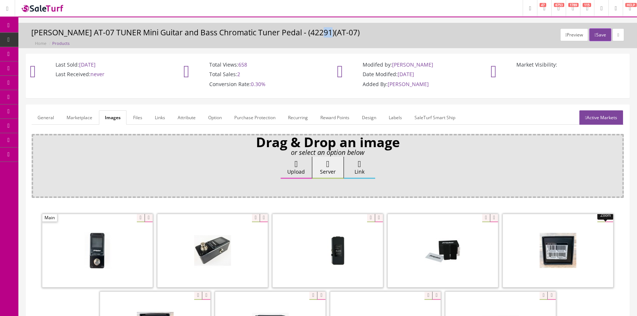
click at [313, 33] on h3 "Tom'sline AT-07 TUNER Mini Guitar and Bass Chromatic Tuner Pedal - (42291)(AT-0…" at bounding box center [327, 32] width 593 height 8
click at [327, 32] on h3 "Tom'sline AT-07 TUNER Mini Guitar and Bass Chromatic Tuner Pedal - (42291)(AT-0…" at bounding box center [327, 32] width 593 height 8
click at [315, 32] on h3 "Tom'sline AT-07 TUNER Mini Guitar and Bass Chromatic Tuner Pedal - (42291)(AT-0…" at bounding box center [327, 32] width 593 height 8
click at [316, 33] on h3 "Tom'sline AT-07 TUNER Mini Guitar and Bass Chromatic Tuner Pedal - (42291)(AT-0…" at bounding box center [327, 32] width 593 height 8
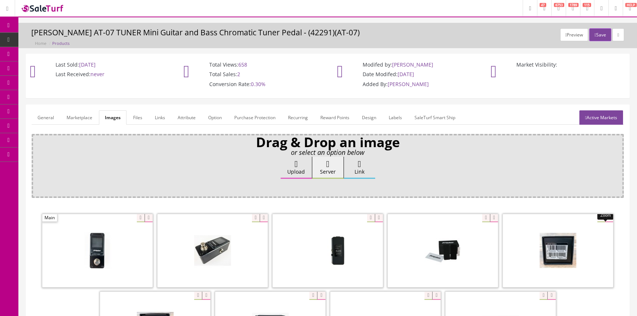
click at [325, 33] on h3 "Tom'sline AT-07 TUNER Mini Guitar and Bass Chromatic Tuner Pedal - (42291)(AT-0…" at bounding box center [327, 32] width 593 height 8
click at [285, 32] on h3 "Tom'sline AT-07 TUNER Mini Guitar and Bass Chromatic Tuner Pedal - (42291)(AT-0…" at bounding box center [327, 32] width 593 height 8
click at [263, 31] on h3 "Tom'sline AT-07 TUNER Mini Guitar and Bass Chromatic Tuner Pedal - (42291)(AT-0…" at bounding box center [327, 32] width 593 height 8
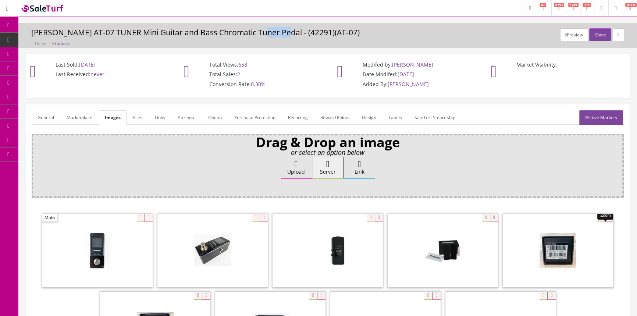
click at [263, 31] on h3 "Tom'sline AT-07 TUNER Mini Guitar and Bass Chromatic Tuner Pedal - (42291)(AT-0…" at bounding box center [327, 32] width 593 height 8
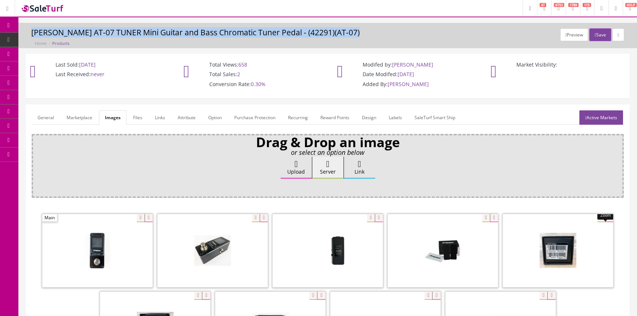
click at [263, 31] on h3 "Tom'sline AT-07 TUNER Mini Guitar and Bass Chromatic Tuner Pedal - (42291)(AT-0…" at bounding box center [327, 32] width 593 height 8
click at [221, 33] on h3 "Tom'sline AT-07 TUNER Mini Guitar and Bass Chromatic Tuner Pedal - (42291)(AT-0…" at bounding box center [327, 32] width 593 height 8
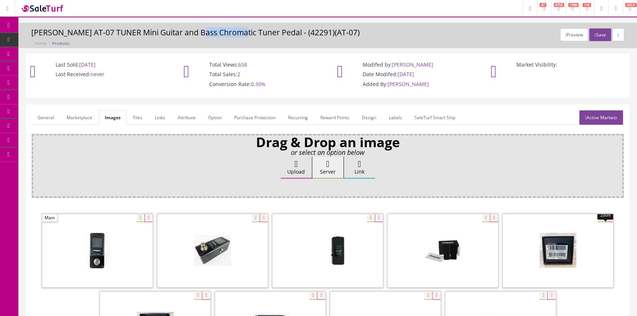
click at [221, 33] on h3 "Tom'sline AT-07 TUNER Mini Guitar and Bass Chromatic Tuner Pedal - (42291)(AT-0…" at bounding box center [327, 32] width 593 height 8
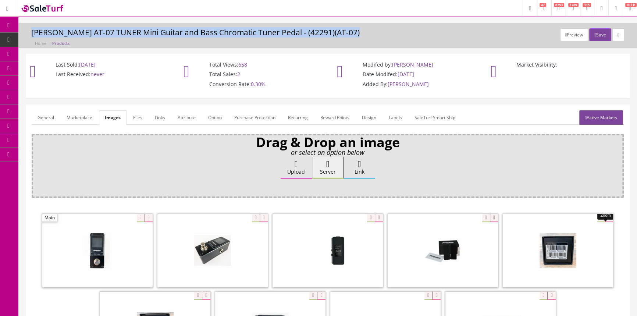
click at [220, 34] on h3 "Tom'sline AT-07 TUNER Mini Guitar and Bass Chromatic Tuner Pedal - (42291)(AT-0…" at bounding box center [327, 32] width 593 height 8
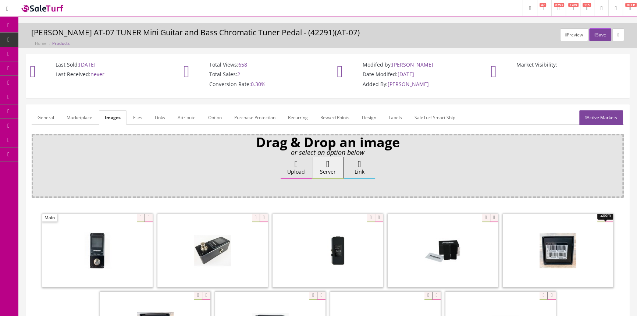
click at [220, 34] on h3 "Tom'sline AT-07 TUNER Mini Guitar and Bass Chromatic Tuner Pedal - (42291)(AT-0…" at bounding box center [327, 32] width 593 height 8
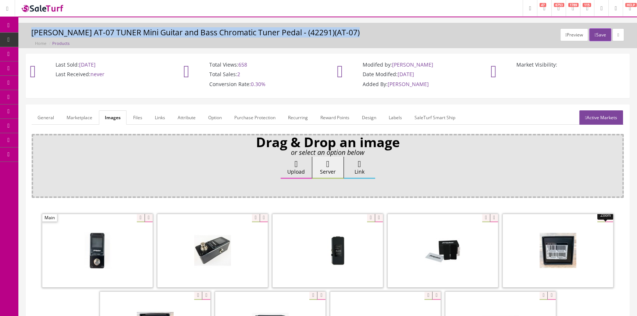
click at [220, 34] on h3 "Tom'sline AT-07 TUNER Mini Guitar and Bass Chromatic Tuner Pedal - (42291)(AT-0…" at bounding box center [327, 32] width 593 height 8
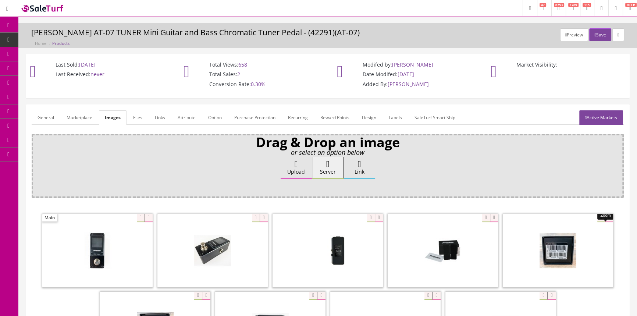
click at [220, 35] on h3 "Tom'sline AT-07 TUNER Mini Guitar and Bass Chromatic Tuner Pedal - (42291)(AT-0…" at bounding box center [327, 32] width 593 height 8
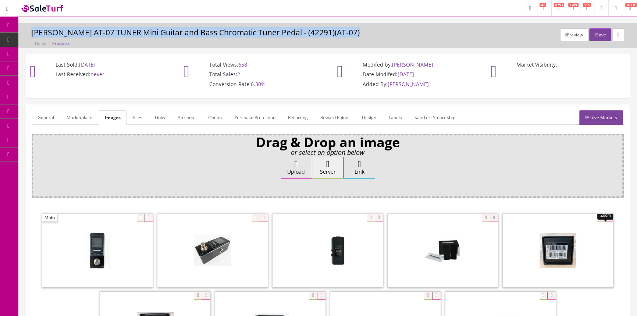
click at [220, 35] on h3 "Tom'sline AT-07 TUNER Mini Guitar and Bass Chromatic Tuner Pedal - (42291)(AT-0…" at bounding box center [327, 32] width 593 height 8
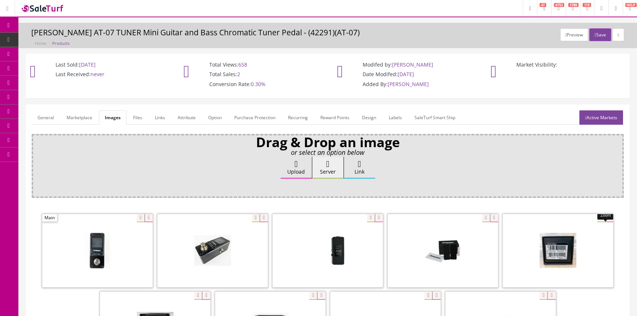
click at [220, 35] on h3 "Tom'sline AT-07 TUNER Mini Guitar and Bass Chromatic Tuner Pedal - (42291)(AT-0…" at bounding box center [327, 32] width 593 height 8
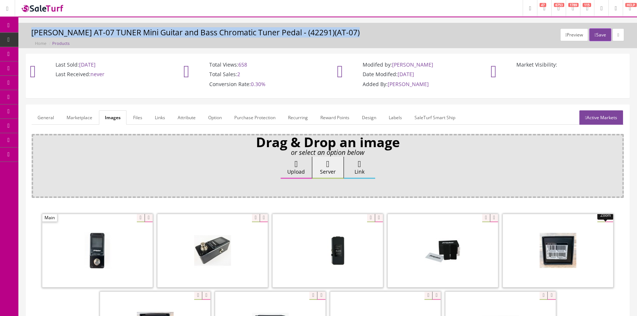
click at [221, 36] on h3 "Tom'sline AT-07 TUNER Mini Guitar and Bass Chromatic Tuner Pedal - (42291)(AT-0…" at bounding box center [327, 32] width 593 height 8
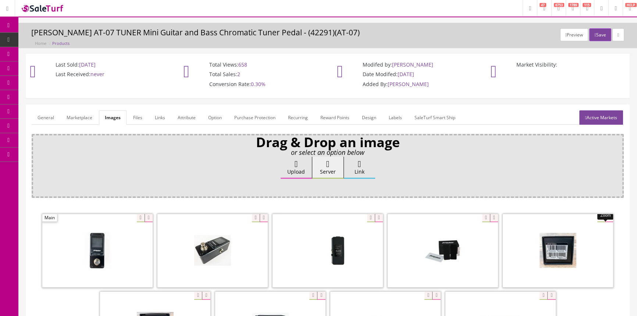
click at [221, 38] on div "Preview Save Tom'sline AT-07 TUNER Mini Guitar and Bass Chromatic Tuner Pedal -…" at bounding box center [328, 37] width 608 height 18
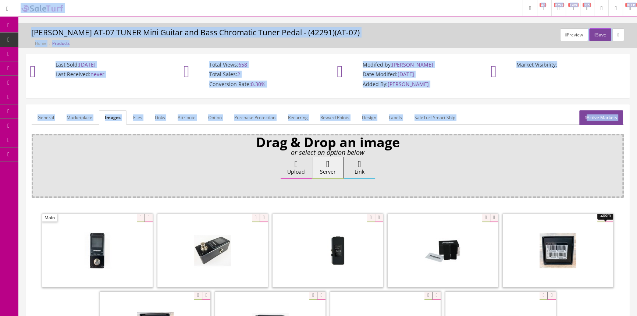
click at [221, 37] on h3 "Tom'sline AT-07 TUNER Mini Guitar and Bass Chromatic Tuner Pedal - (42291)(AT-0…" at bounding box center [327, 32] width 593 height 8
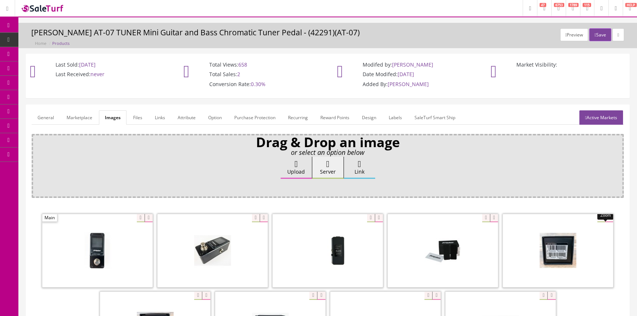
click at [221, 36] on h3 "Tom'sline AT-07 TUNER Mini Guitar and Bass Chromatic Tuner Pedal - (42291)(AT-0…" at bounding box center [327, 32] width 593 height 8
click at [220, 34] on h3 "Tom'sline AT-07 TUNER Mini Guitar and Bass Chromatic Tuner Pedal - (42291)(AT-0…" at bounding box center [327, 32] width 593 height 8
click at [187, 32] on h3 "Tom'sline AT-07 TUNER Mini Guitar and Bass Chromatic Tuner Pedal - (42291)(AT-0…" at bounding box center [327, 32] width 593 height 8
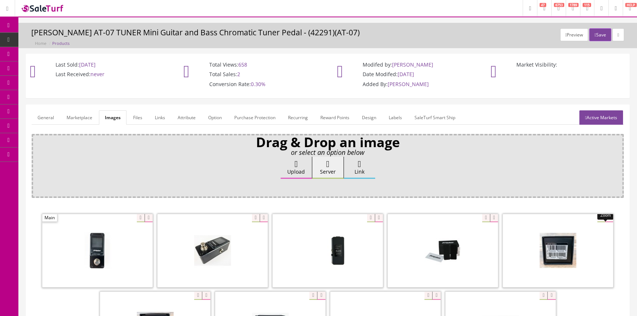
click at [157, 31] on h3 "Tom'sline AT-07 TUNER Mini Guitar and Bass Chromatic Tuner Pedal - (42291)(AT-0…" at bounding box center [327, 32] width 593 height 8
click at [158, 29] on h3 "Tom'sline AT-07 TUNER Mini Guitar and Bass Chromatic Tuner Pedal - (42291)(AT-0…" at bounding box center [327, 32] width 593 height 8
click at [133, 30] on h3 "Tom'sline AT-07 TUNER Mini Guitar and Bass Chromatic Tuner Pedal - (42291)(AT-0…" at bounding box center [327, 32] width 593 height 8
click at [133, 29] on h3 "Tom'sline AT-07 TUNER Mini Guitar and Bass Chromatic Tuner Pedal - (42291)(AT-0…" at bounding box center [327, 32] width 593 height 8
click at [113, 29] on h3 "Tom'sline AT-07 TUNER Mini Guitar and Bass Chromatic Tuner Pedal - (42291)(AT-0…" at bounding box center [327, 32] width 593 height 8
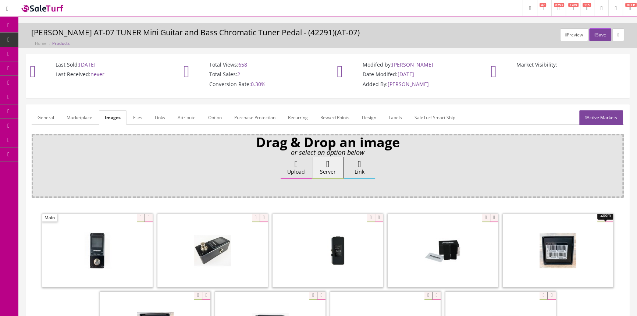
click at [114, 31] on h3 "Tom'sline AT-07 TUNER Mini Guitar and Bass Chromatic Tuner Pedal - (42291)(AT-0…" at bounding box center [327, 32] width 593 height 8
click at [86, 31] on h3 "Tom'sline AT-07 TUNER Mini Guitar and Bass Chromatic Tuner Pedal - (42291)(AT-0…" at bounding box center [327, 32] width 593 height 8
click at [66, 31] on h3 "Tom'sline AT-07 TUNER Mini Guitar and Bass Chromatic Tuner Pedal - (42291)(AT-0…" at bounding box center [327, 32] width 593 height 8
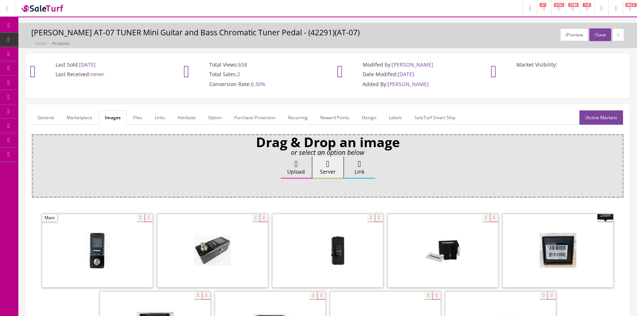
click at [258, 26] on div "Preview Save Tom'sline AT-07 TUNER Mini Guitar and Bass Chromatic Tuner Pedal -…" at bounding box center [327, 35] width 619 height 25
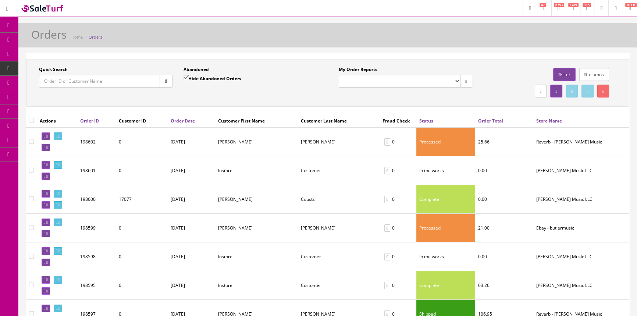
click at [106, 79] on input "Quick Search" at bounding box center [99, 81] width 121 height 13
click at [67, 42] on link "Products" at bounding box center [56, 40] width 77 height 14
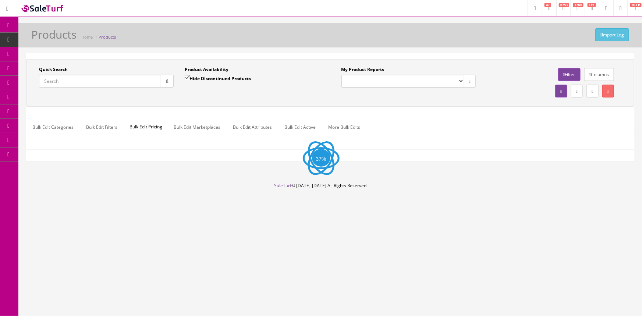
drag, startPoint x: 137, startPoint y: 82, endPoint x: 143, endPoint y: 92, distance: 11.7
click at [137, 83] on input "Quick Search" at bounding box center [100, 81] width 122 height 13
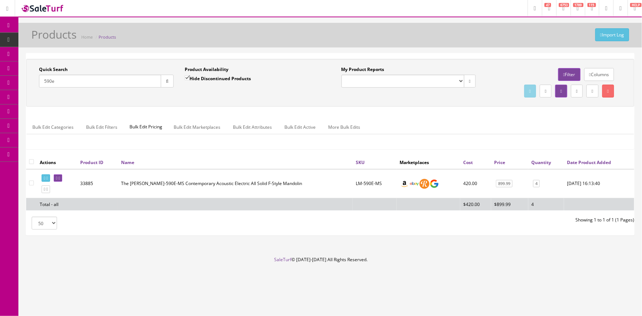
type input "590e"
click at [74, 83] on link "Order List" at bounding box center [56, 83] width 77 height 14
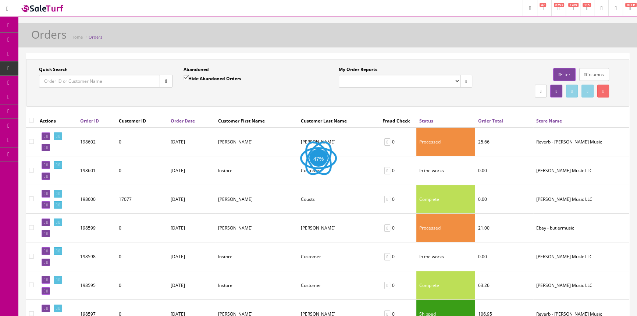
click at [74, 83] on input "Quick Search" at bounding box center [99, 81] width 121 height 13
paste input "114-0274690-1657803"
type input "114-0274690-1657803"
click at [167, 79] on button "button" at bounding box center [166, 81] width 13 height 13
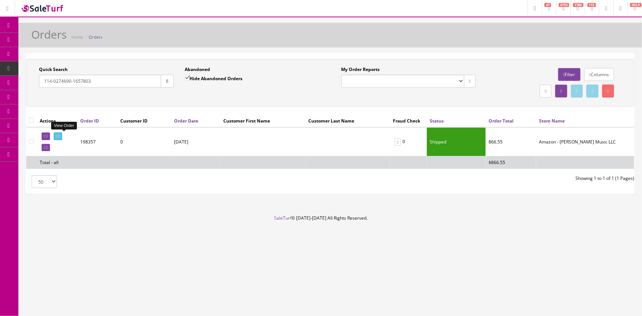
click at [57, 136] on icon at bounding box center [56, 136] width 1 height 4
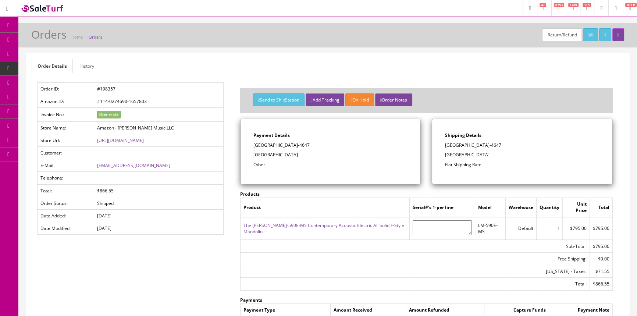
click at [53, 40] on span "Products" at bounding box center [53, 39] width 18 height 6
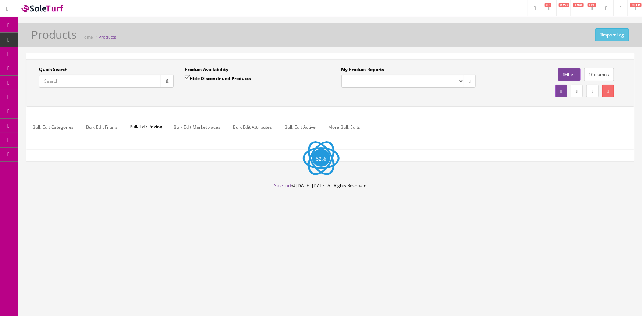
click at [63, 78] on input "Quick Search" at bounding box center [100, 81] width 122 height 13
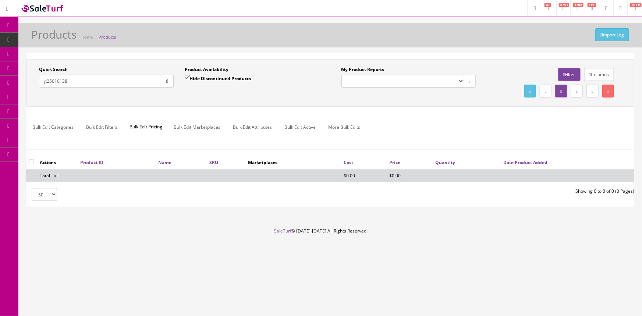
type input "jt25010138"
click at [187, 75] on input "Hide Discontinued Products" at bounding box center [187, 77] width 5 height 5
checkbox input "false"
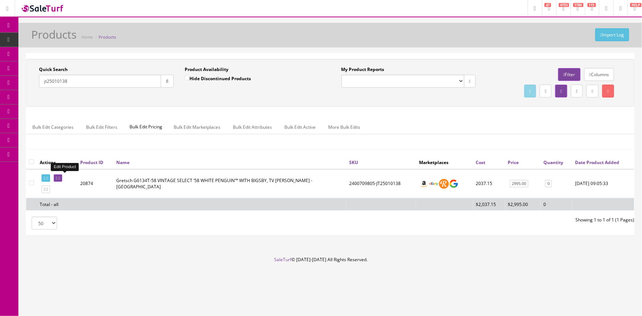
click at [57, 176] on icon at bounding box center [56, 178] width 1 height 4
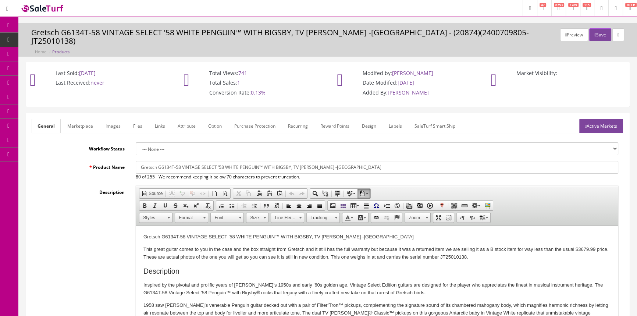
click at [393, 119] on link "Labels" at bounding box center [395, 126] width 25 height 14
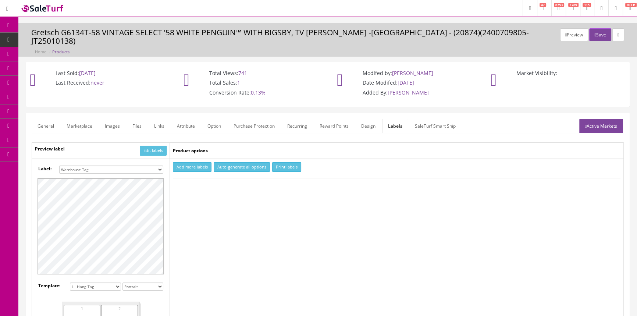
click at [122, 166] on select "Small Label 2 x 1 Label Shoe label 100 barcodes Dymo Label 2 X 1 Sticker Labels…" at bounding box center [111, 170] width 104 height 8
select select "16"
click at [59, 166] on select "Small Label 2 x 1 Label Shoe label 100 barcodes Dymo Label 2 X 1 Sticker Labels…" at bounding box center [111, 170] width 104 height 8
click at [196, 162] on button "Add more labels" at bounding box center [192, 167] width 39 height 10
drag, startPoint x: 202, startPoint y: 178, endPoint x: 225, endPoint y: 172, distance: 23.5
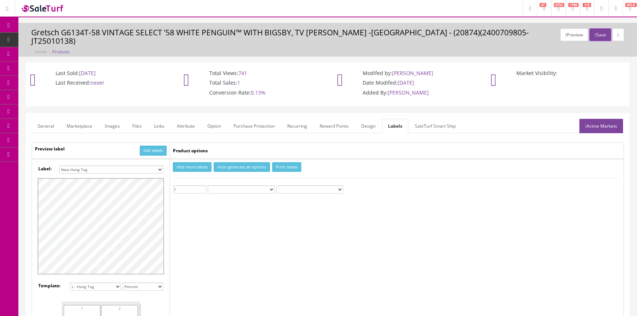
type input "1"
click at [202, 185] on input "1" at bounding box center [190, 189] width 33 height 8
click at [277, 162] on button "Print labels" at bounding box center [286, 167] width 29 height 10
